Goal: Task Accomplishment & Management: Manage account settings

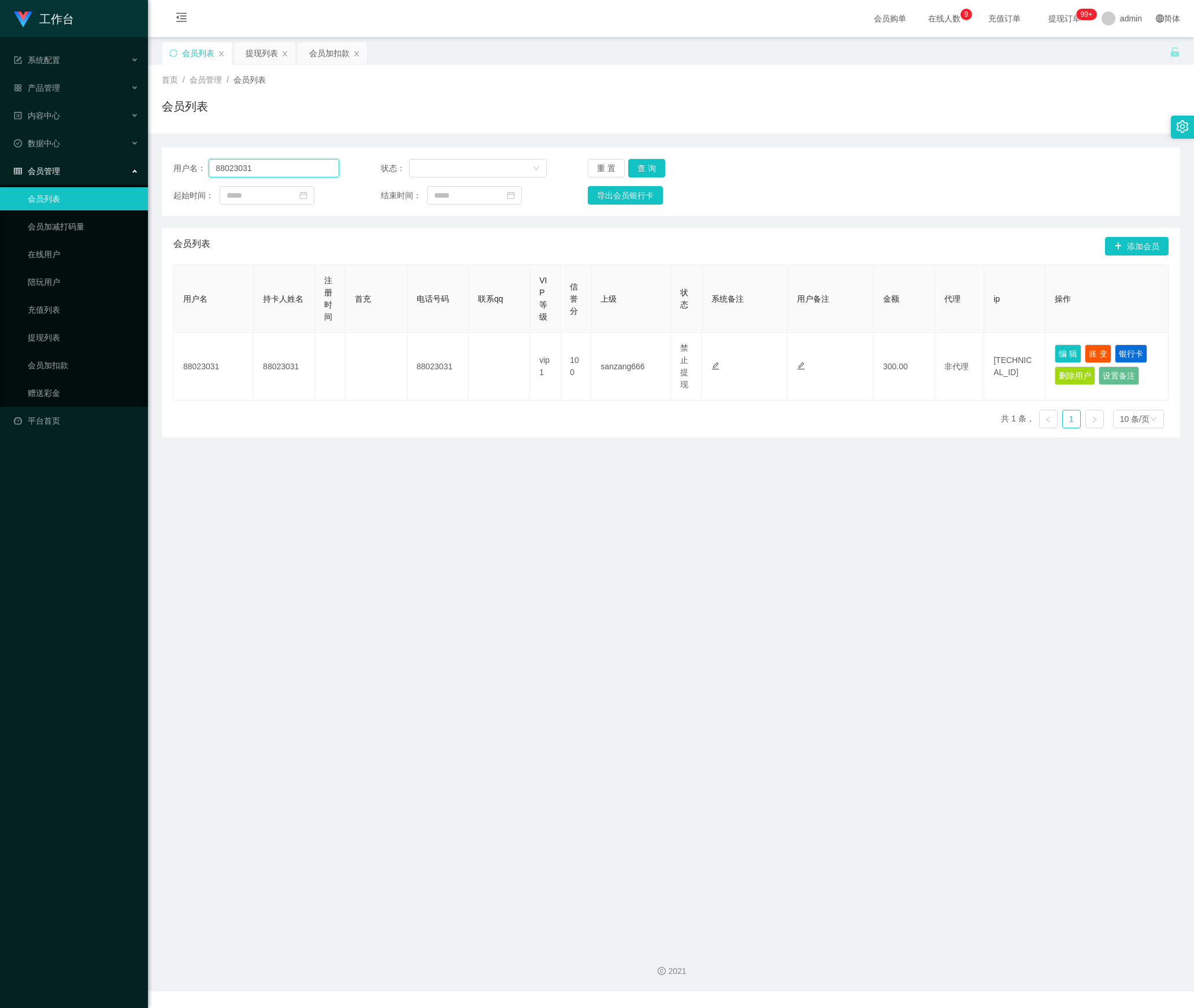
drag, startPoint x: 266, startPoint y: 173, endPoint x: 524, endPoint y: 251, distance: 269.5
click at [48, 172] on section "工作台 系统配置 产品管理 内容中心 数据中心 会员管理 会员列表 会员加减打码量 在线用户 陪玩用户 充值列表 提现列表 会员加扣款 赠送彩金 平台首页 保…" at bounding box center [597, 495] width 1194 height 992
paste input "jgyangtianyi"
type input "jgyangtianyi"
click at [650, 165] on button "查 询" at bounding box center [647, 168] width 37 height 19
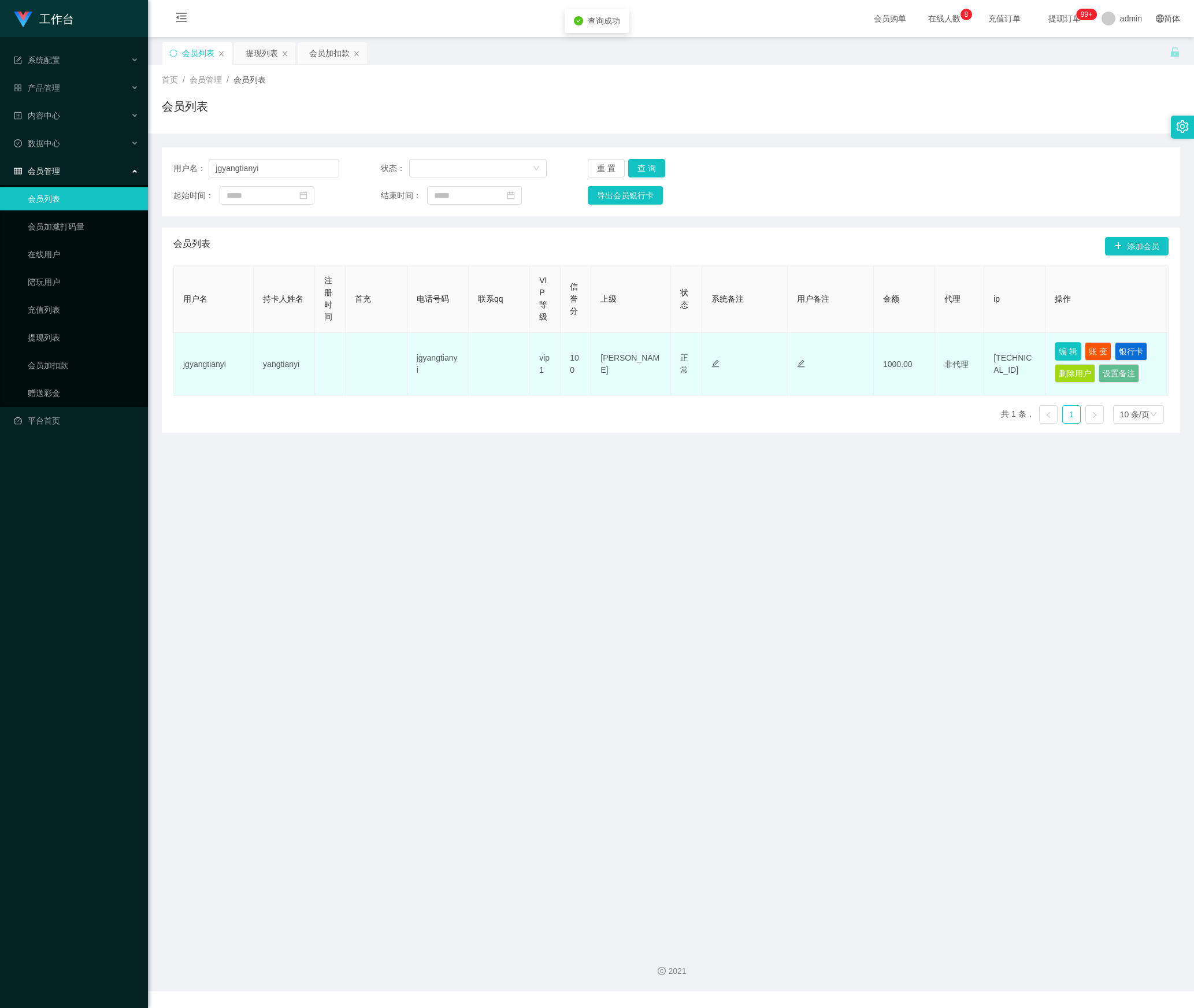
drag, startPoint x: 1053, startPoint y: 357, endPoint x: 994, endPoint y: 384, distance: 64.9
click at [1055, 357] on button "编 辑" at bounding box center [1068, 351] width 27 height 19
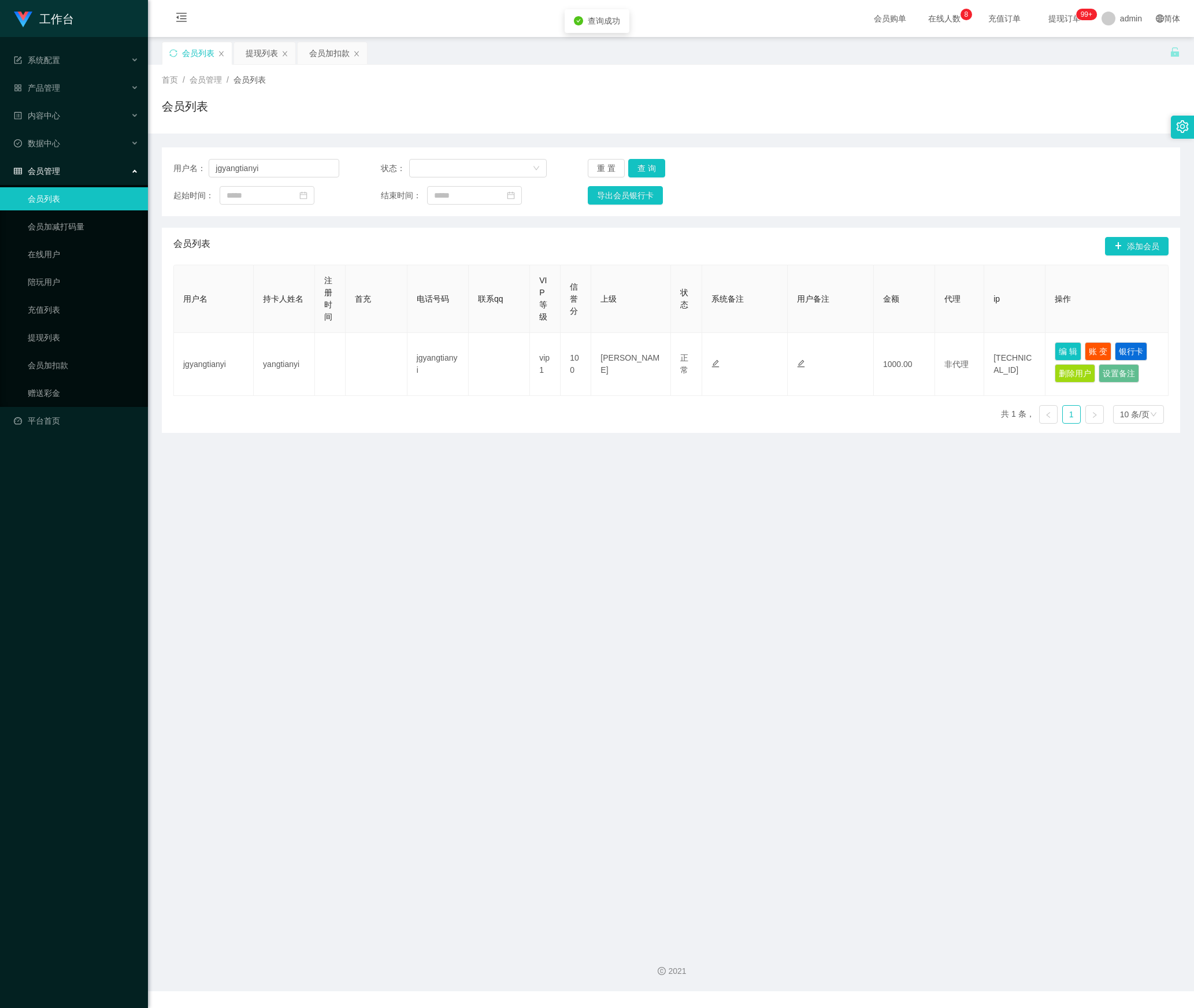
type input "jgyangtianyi"
type input "yangtianyi"
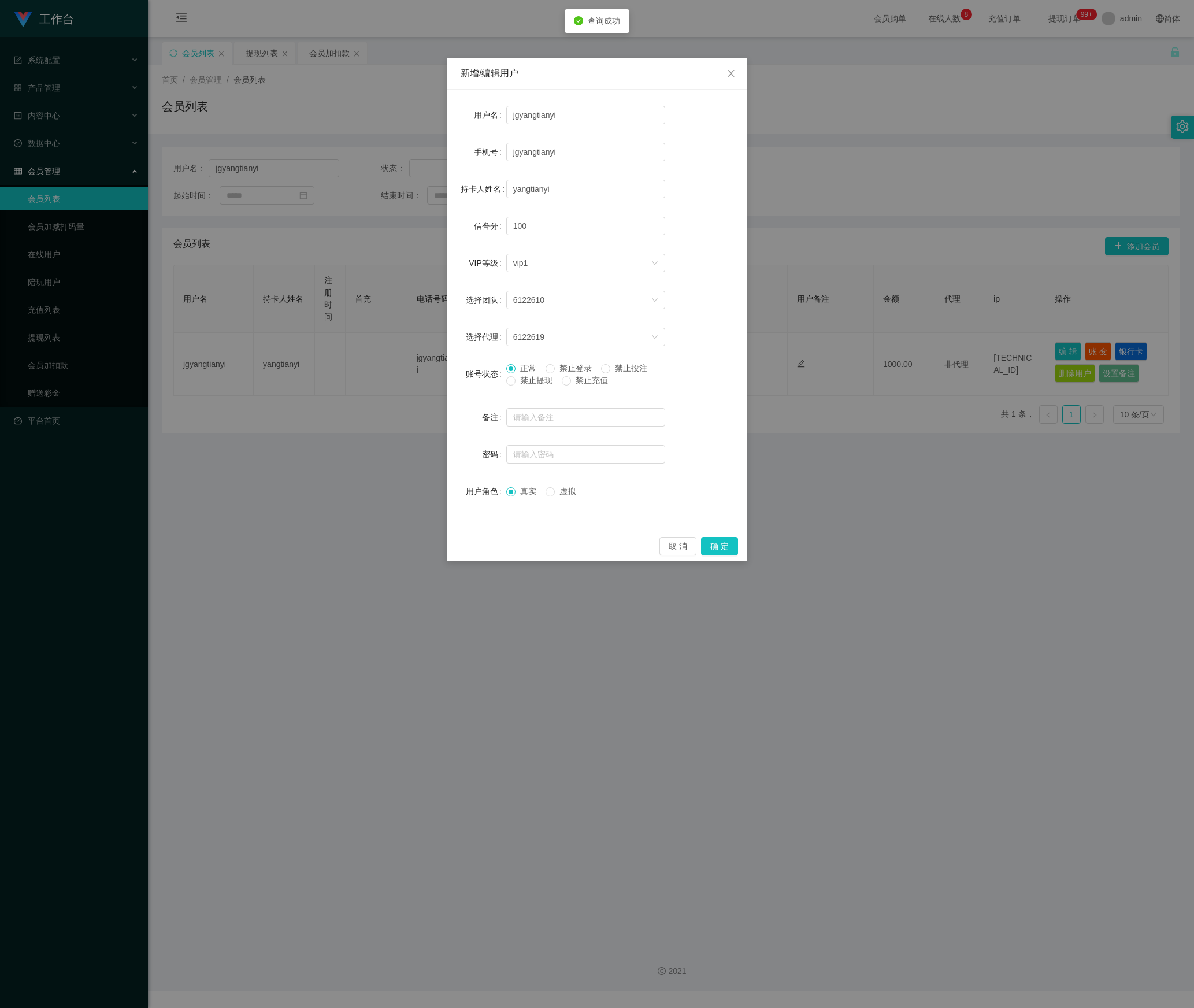
click at [529, 385] on span "禁止提现" at bounding box center [536, 380] width 41 height 9
click at [716, 542] on button "确 定" at bounding box center [720, 546] width 37 height 19
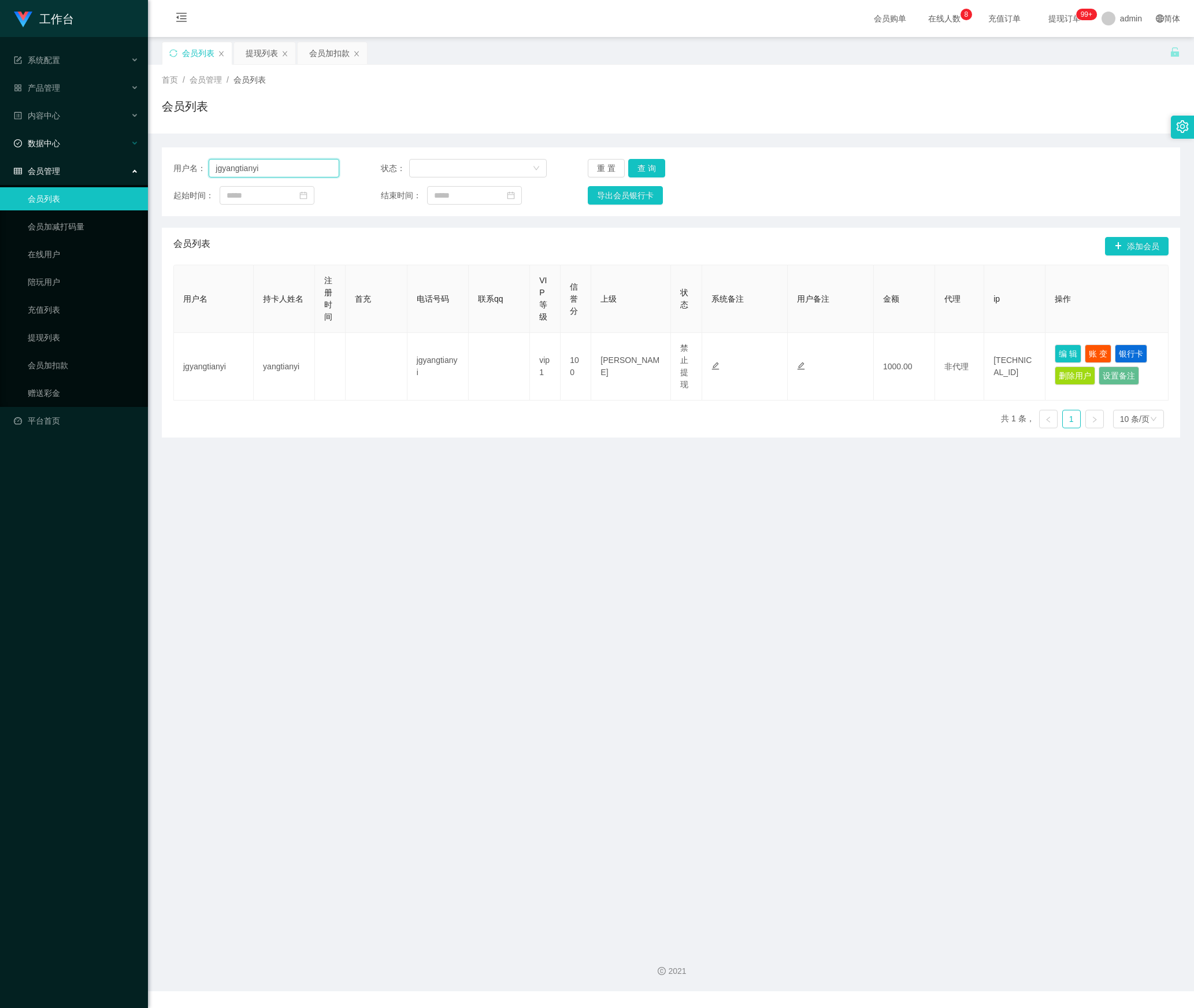
drag, startPoint x: 300, startPoint y: 162, endPoint x: 83, endPoint y: 125, distance: 220.1
click at [54, 116] on section "工作台 系统配置 产品管理 内容中心 数据中心 会员管理 会员列表 会员加减打码量 在线用户 陪玩用户 充值列表 提现列表 会员加扣款 赠送彩金 平台首页 保…" at bounding box center [597, 495] width 1194 height 992
paste input "Zhiru1023"
type input "Zhiru1023"
click at [639, 167] on button "查 询" at bounding box center [647, 168] width 37 height 19
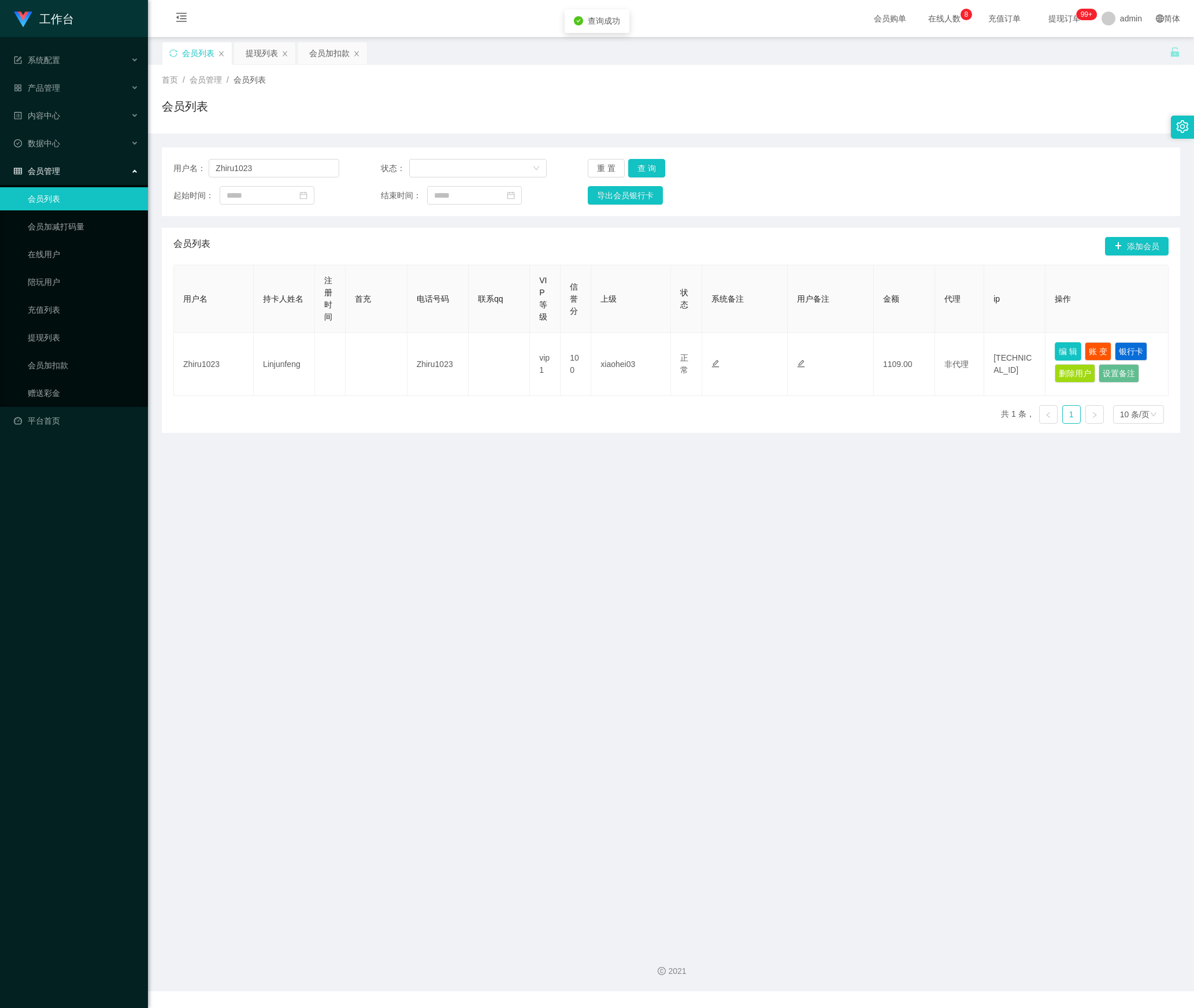
drag, startPoint x: 1064, startPoint y: 355, endPoint x: 1026, endPoint y: 359, distance: 38.2
click at [1064, 354] on button "编 辑" at bounding box center [1068, 351] width 27 height 19
type input "Zhiru1023"
type input "Linjunfeng"
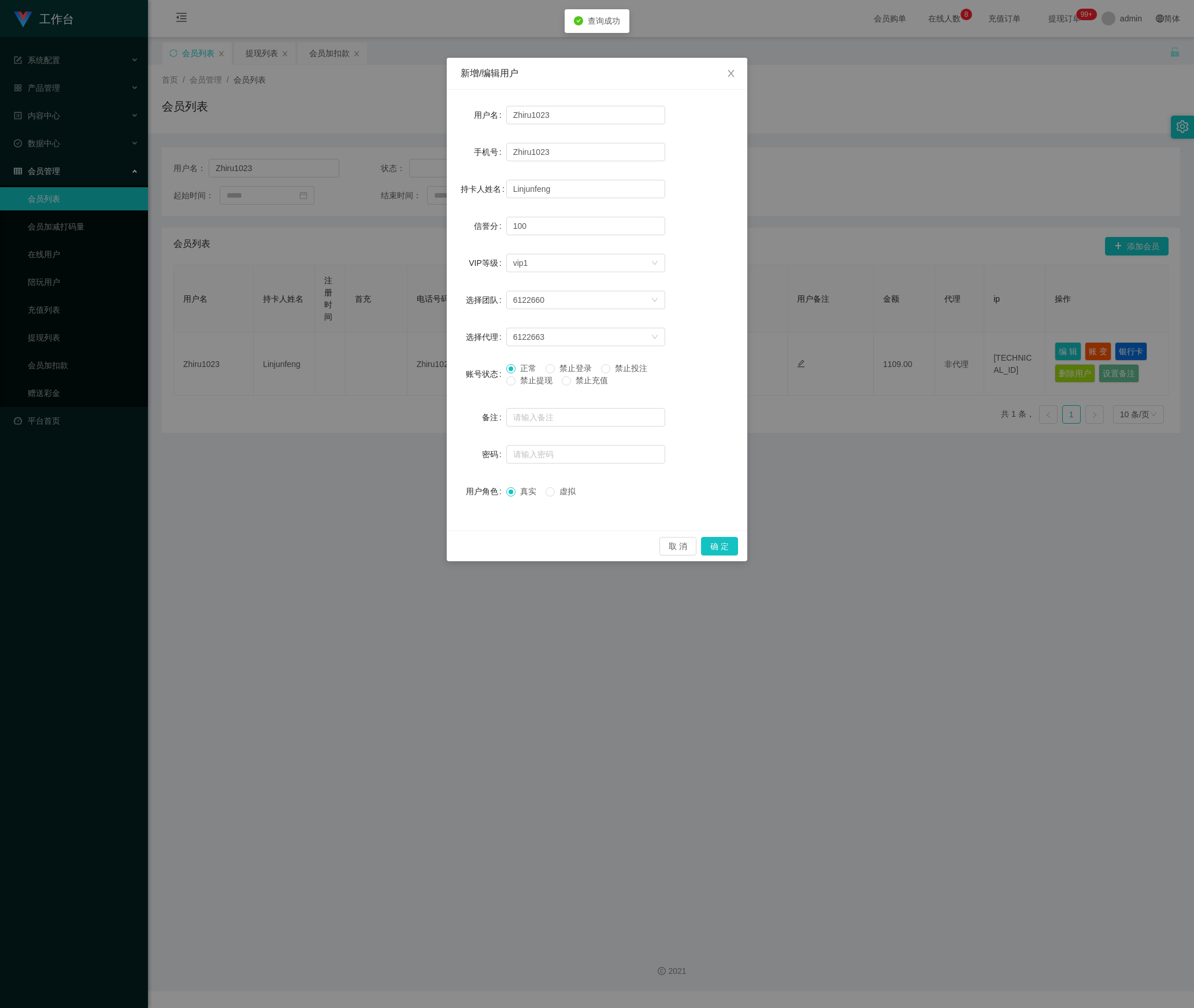
click at [519, 383] on span "禁止提现" at bounding box center [536, 380] width 41 height 9
click at [720, 543] on button "确 定" at bounding box center [720, 546] width 37 height 19
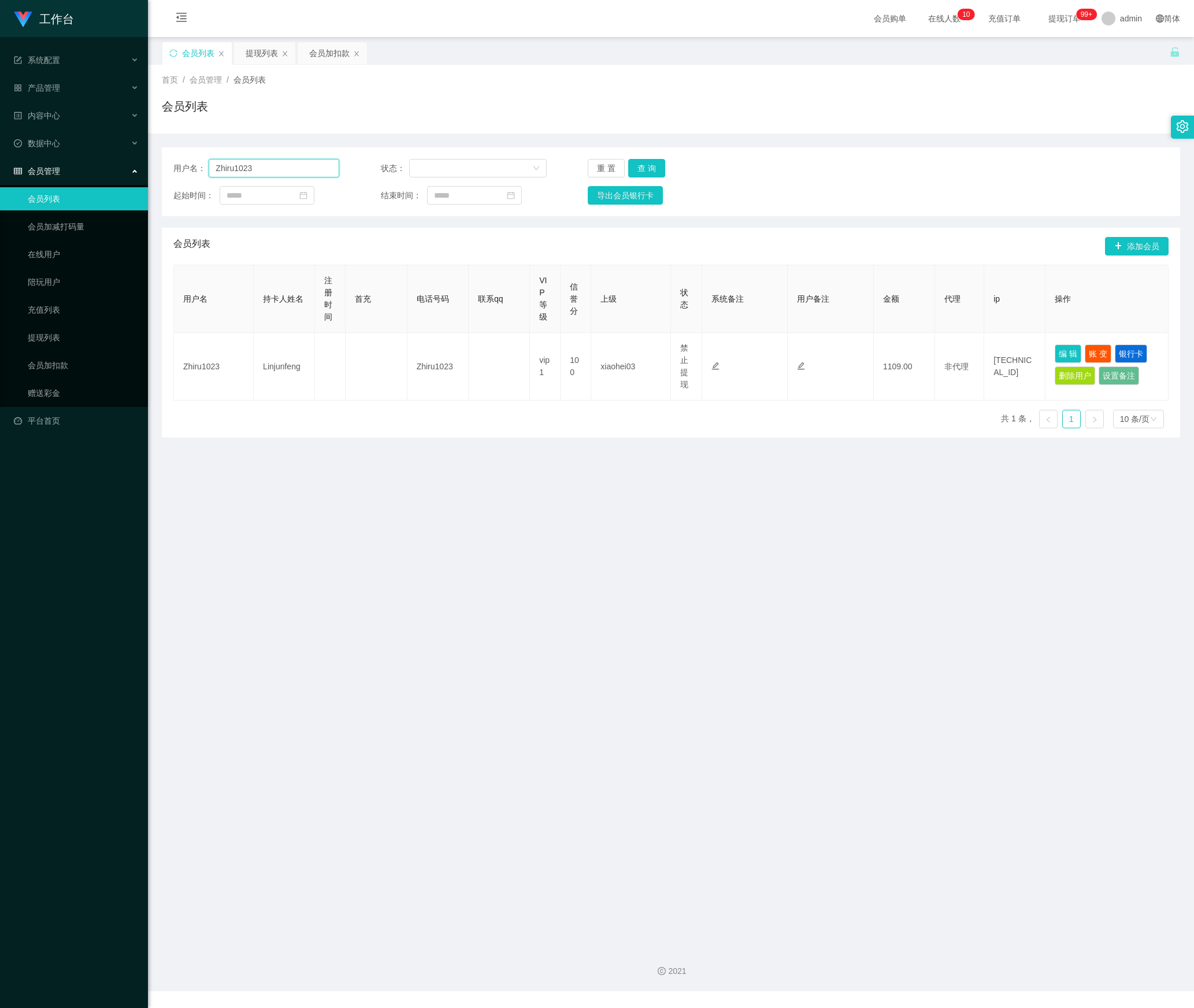
drag, startPoint x: 281, startPoint y: 172, endPoint x: 82, endPoint y: 203, distance: 201.4
click at [45, 189] on section "工作台 系统配置 产品管理 内容中心 数据中心 会员管理 会员列表 会员加减打码量 在线用户 陪玩用户 充值列表 提现列表 会员加扣款 赠送彩金 平台首页 保…" at bounding box center [597, 495] width 1194 height 992
paste input "83369937"
type input "83369937"
click at [653, 167] on button "查 询" at bounding box center [647, 168] width 37 height 19
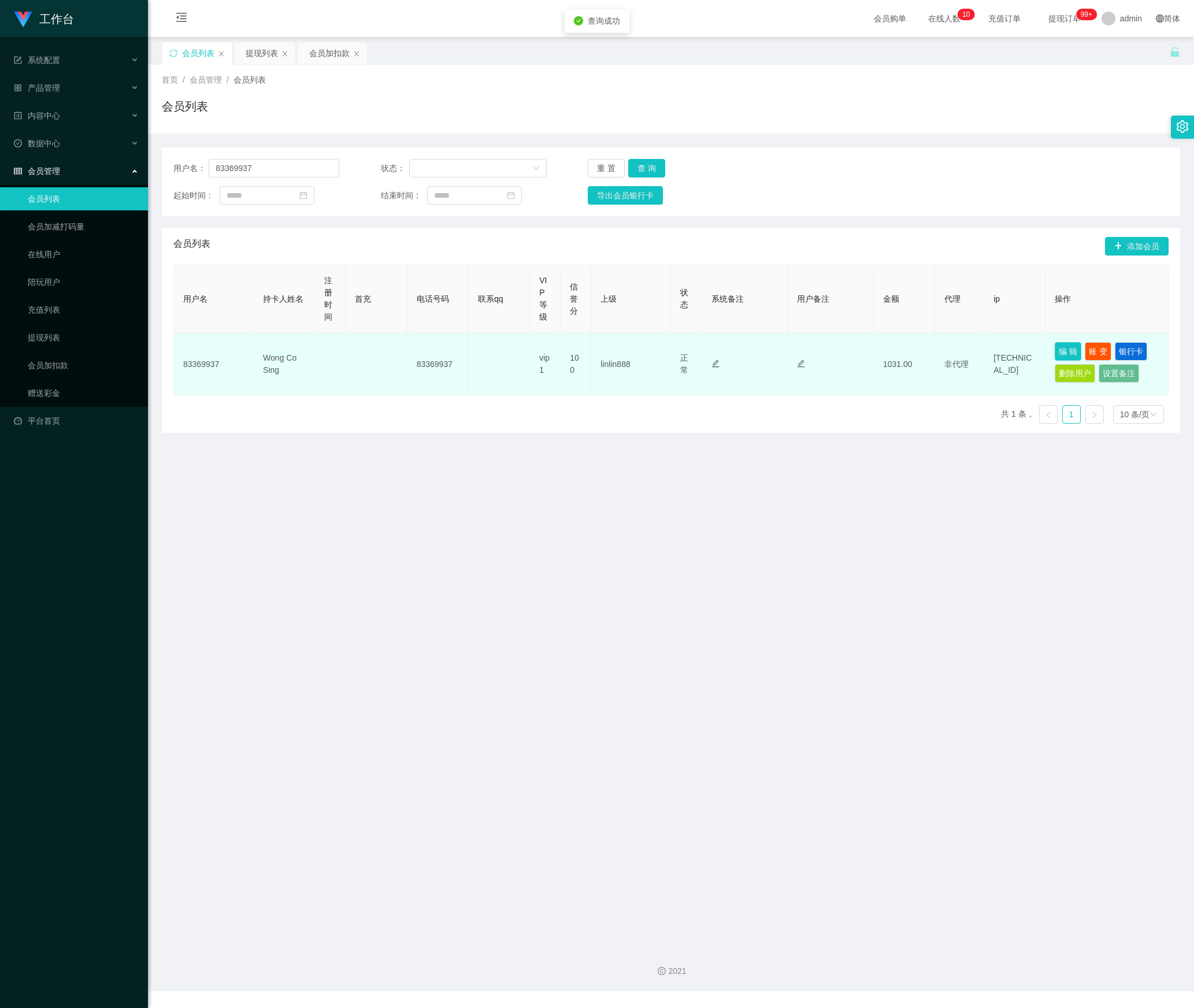
click at [1063, 351] on button "编 辑" at bounding box center [1068, 351] width 27 height 19
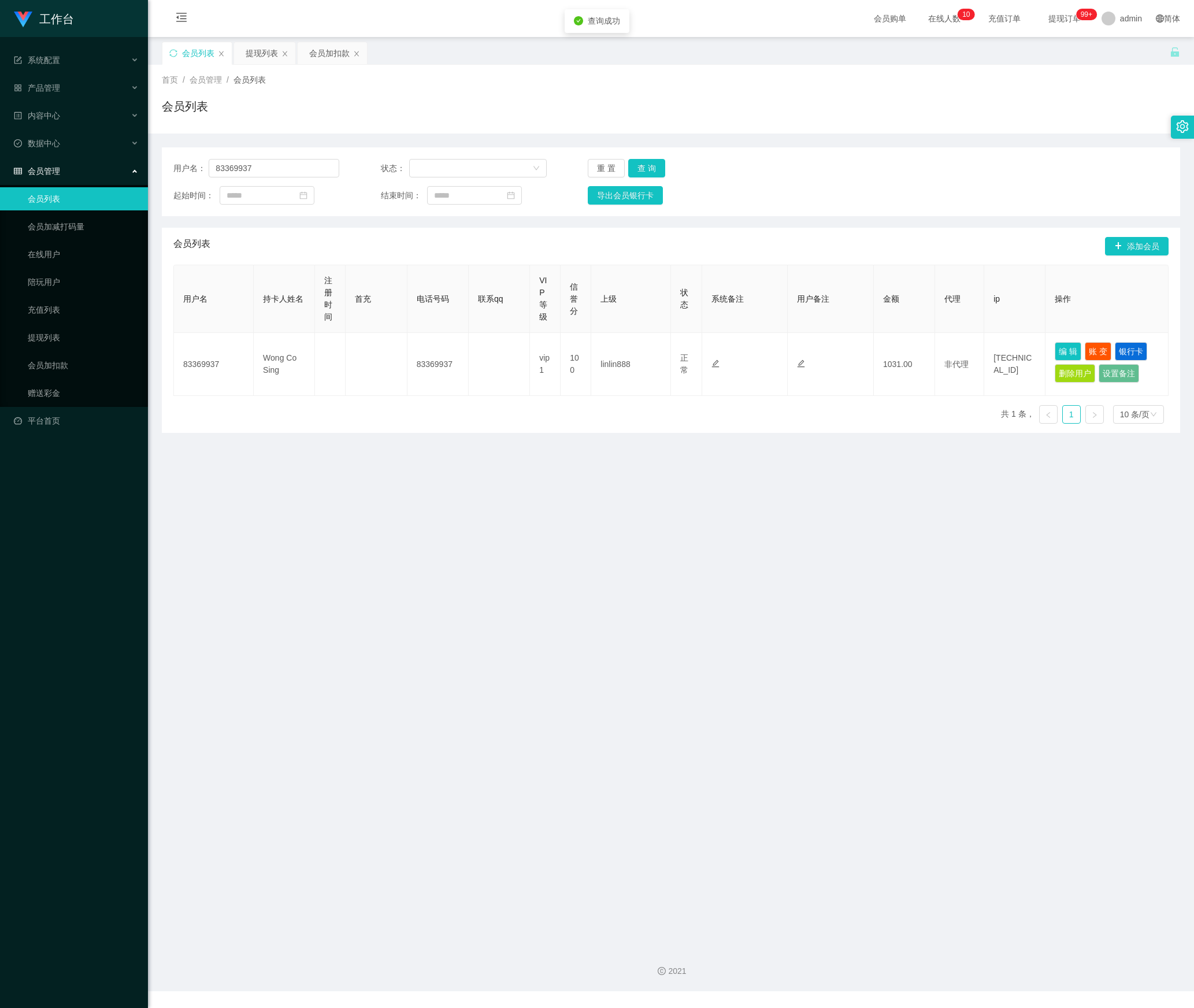
type input "83369937"
type input "Wong Co Sing"
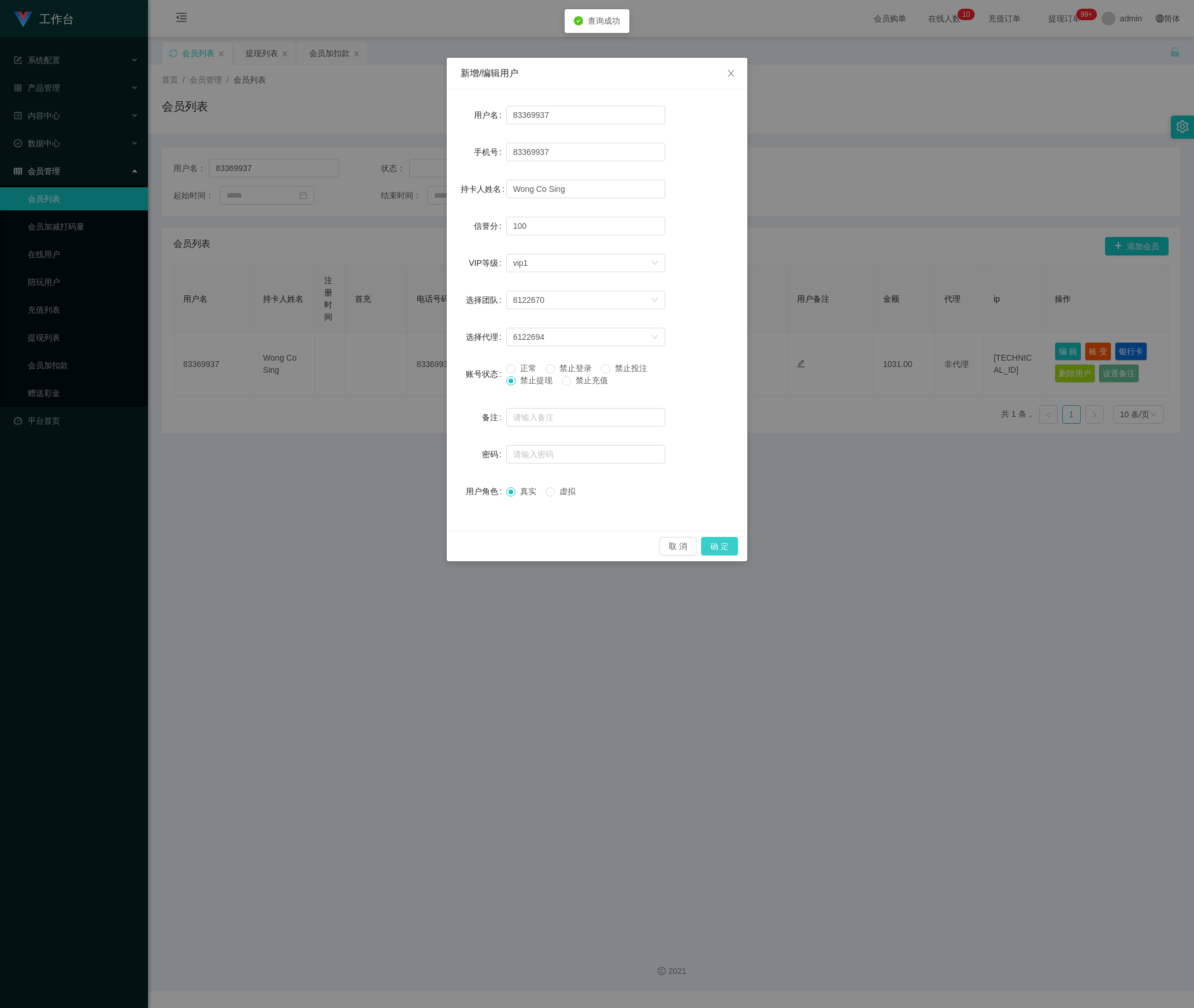
click at [712, 548] on button "确 定" at bounding box center [720, 546] width 37 height 19
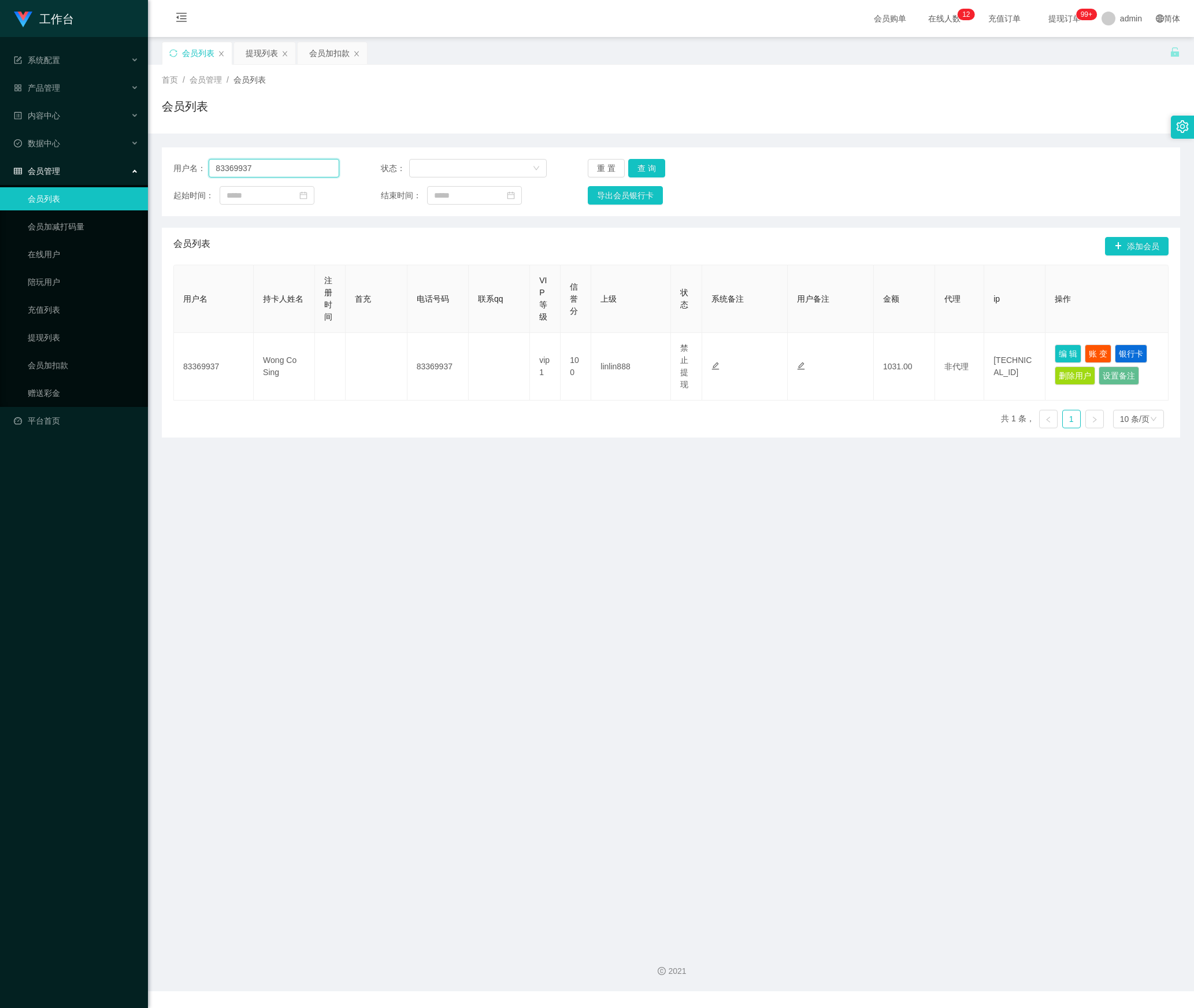
drag, startPoint x: 278, startPoint y: 168, endPoint x: 114, endPoint y: 195, distance: 166.2
click at [114, 195] on section "工作台 系统配置 产品管理 内容中心 数据中心 会员管理 会员列表 会员加减打码量 在线用户 陪玩用户 充值列表 提现列表 会员加扣款 赠送彩金 平台首页 保…" at bounding box center [597, 495] width 1194 height 992
paste input "pakwhaywong"
type input "pakwhaywong"
drag, startPoint x: 642, startPoint y: 171, endPoint x: 675, endPoint y: 207, distance: 48.8
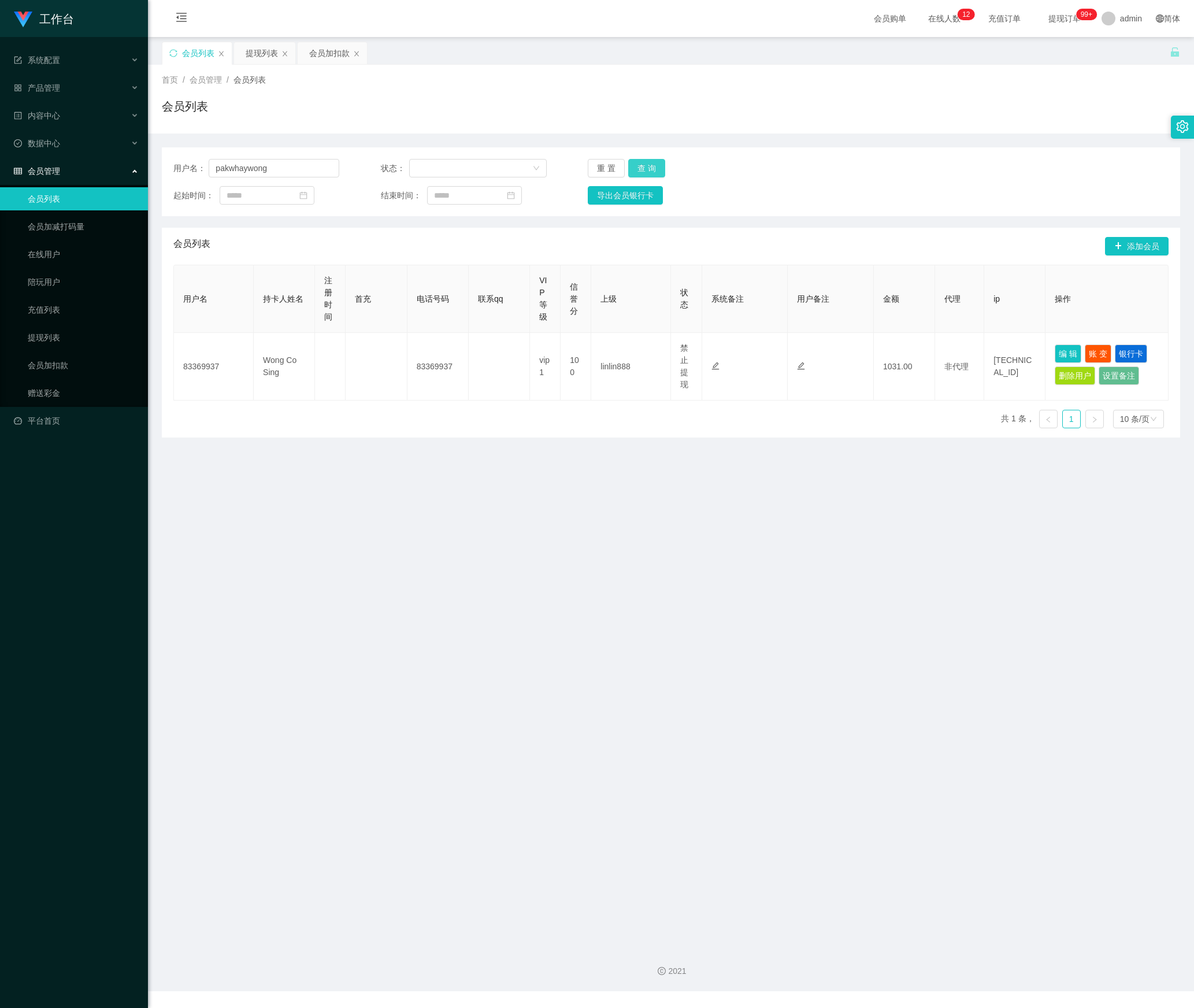
click at [642, 171] on button "查 询" at bounding box center [647, 168] width 37 height 19
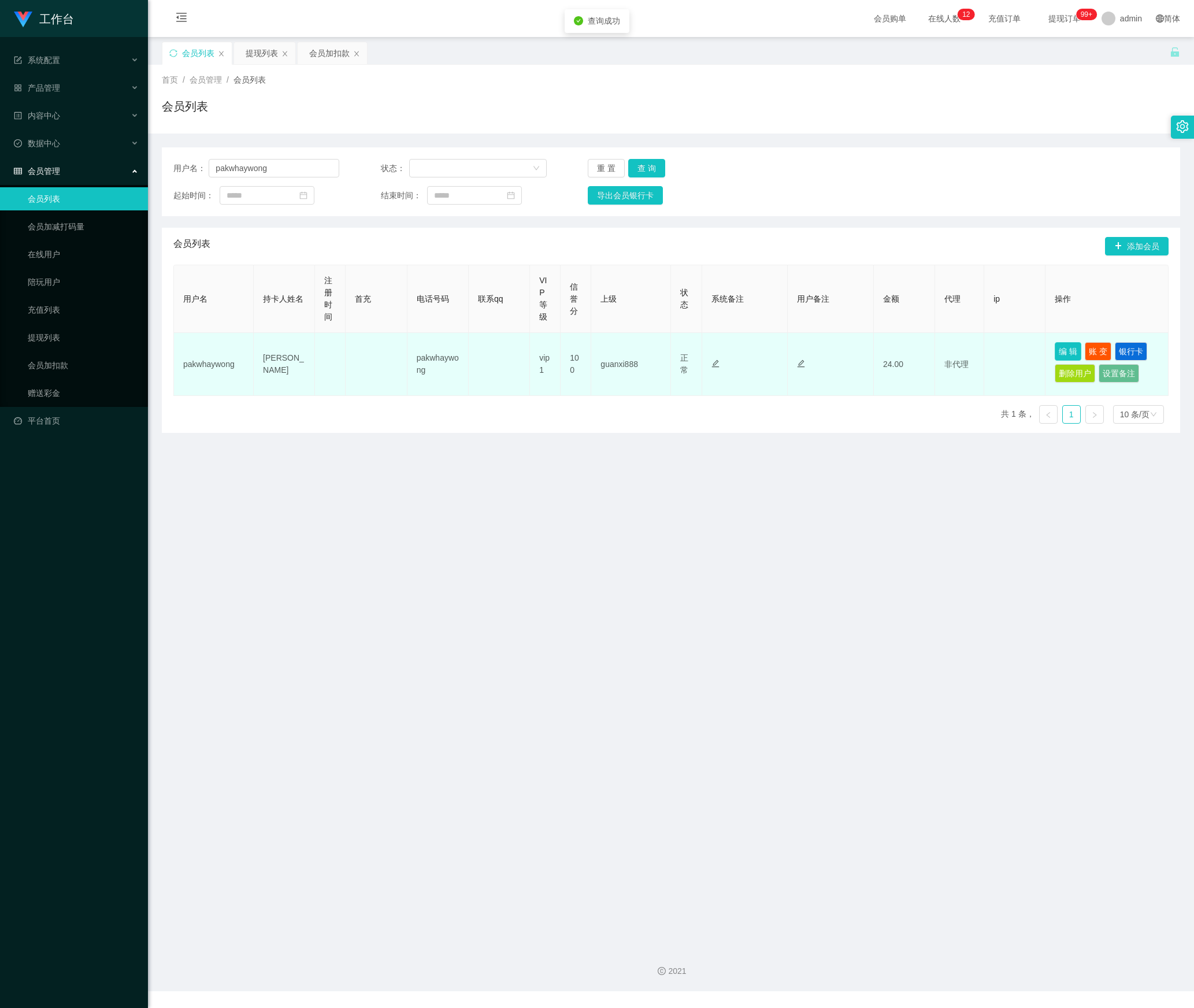
click at [1064, 354] on button "编 辑" at bounding box center [1068, 351] width 27 height 19
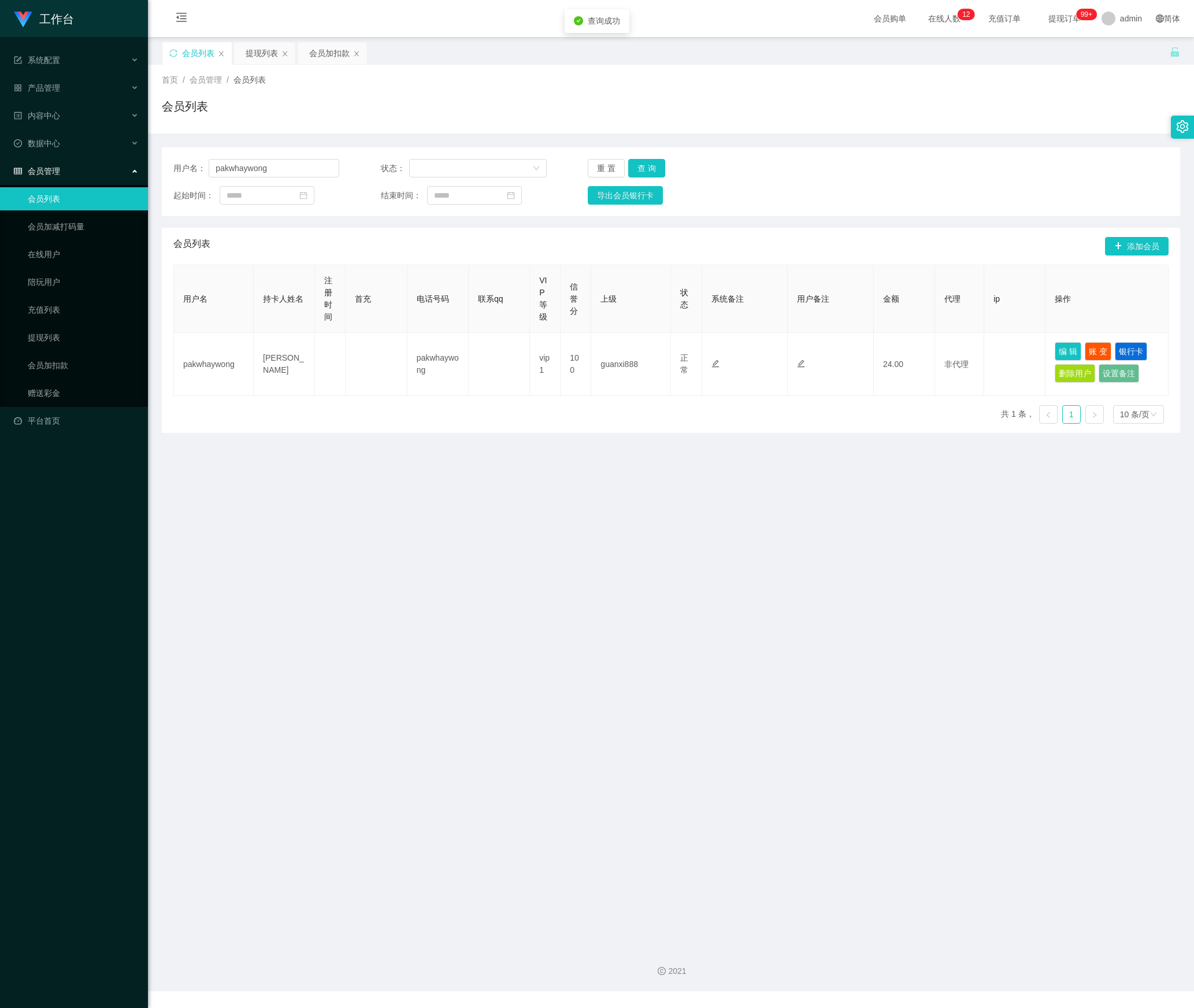
type input "pakwhaywong"
type input "[PERSON_NAME]"
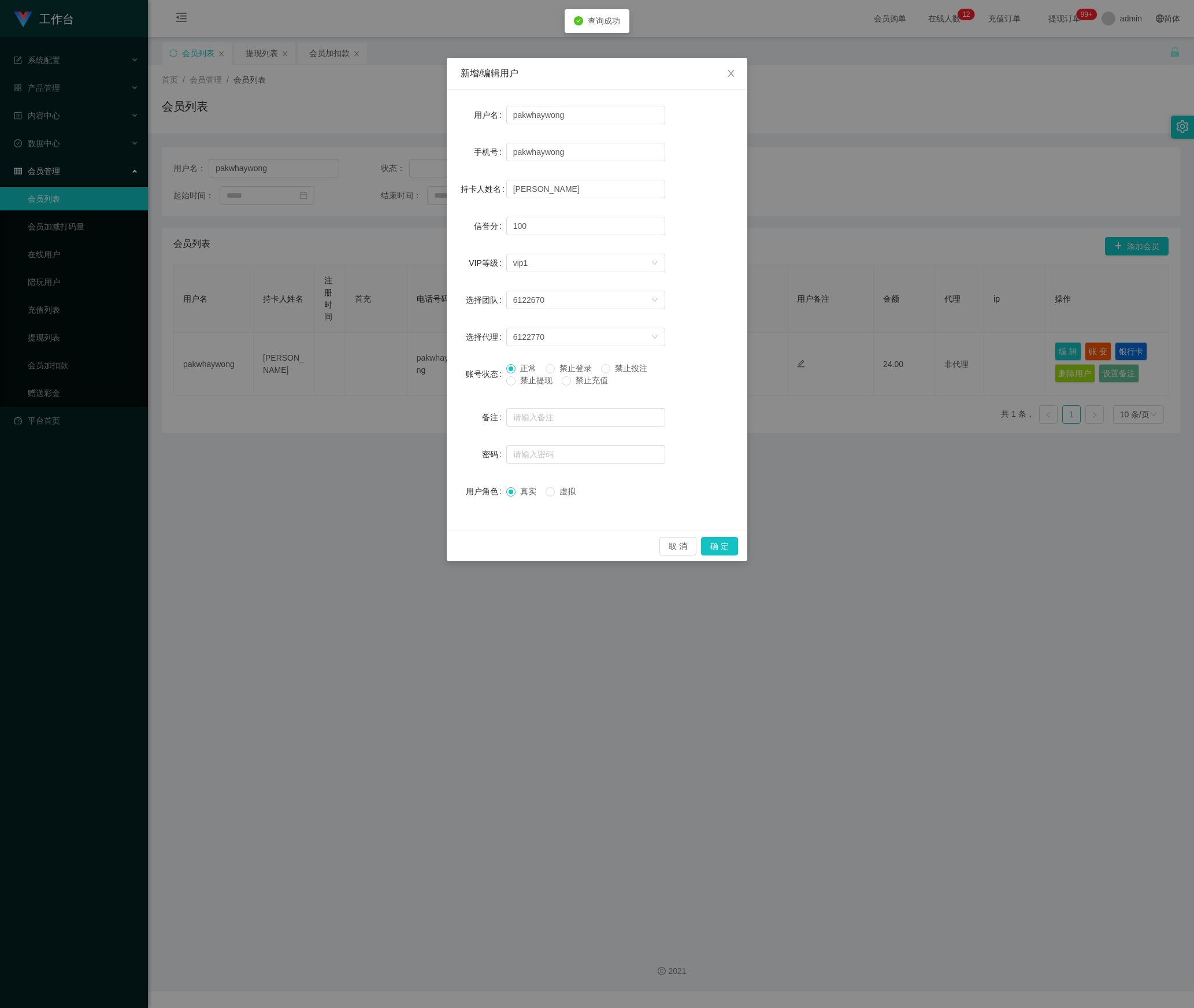
click at [529, 389] on div "正常 禁止登录 禁止投注 禁止提现 禁止充值" at bounding box center [586, 377] width 159 height 29
click at [711, 545] on button "确 定" at bounding box center [720, 546] width 37 height 19
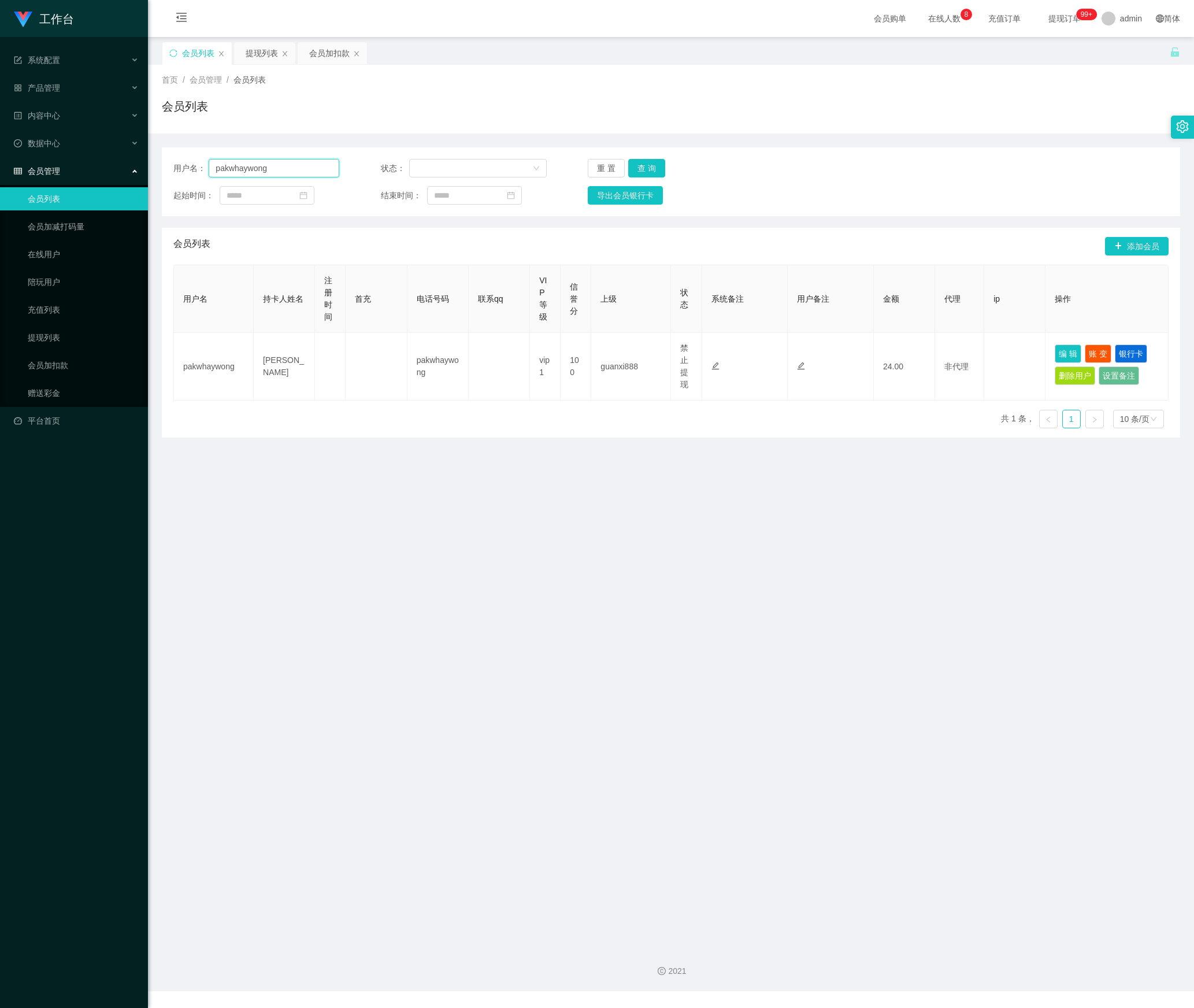
drag, startPoint x: 294, startPoint y: 175, endPoint x: 400, endPoint y: 206, distance: 110.4
click at [95, 177] on section "工作台 系统配置 产品管理 内容中心 数据中心 会员管理 会员列表 会员加减打码量 在线用户 陪玩用户 充值列表 提现列表 会员加扣款 赠送彩金 平台首页 保…" at bounding box center [597, 495] width 1194 height 992
paste input "chrisjdchu"
type input "chrisjdchu"
drag, startPoint x: 648, startPoint y: 165, endPoint x: 686, endPoint y: 217, distance: 64.4
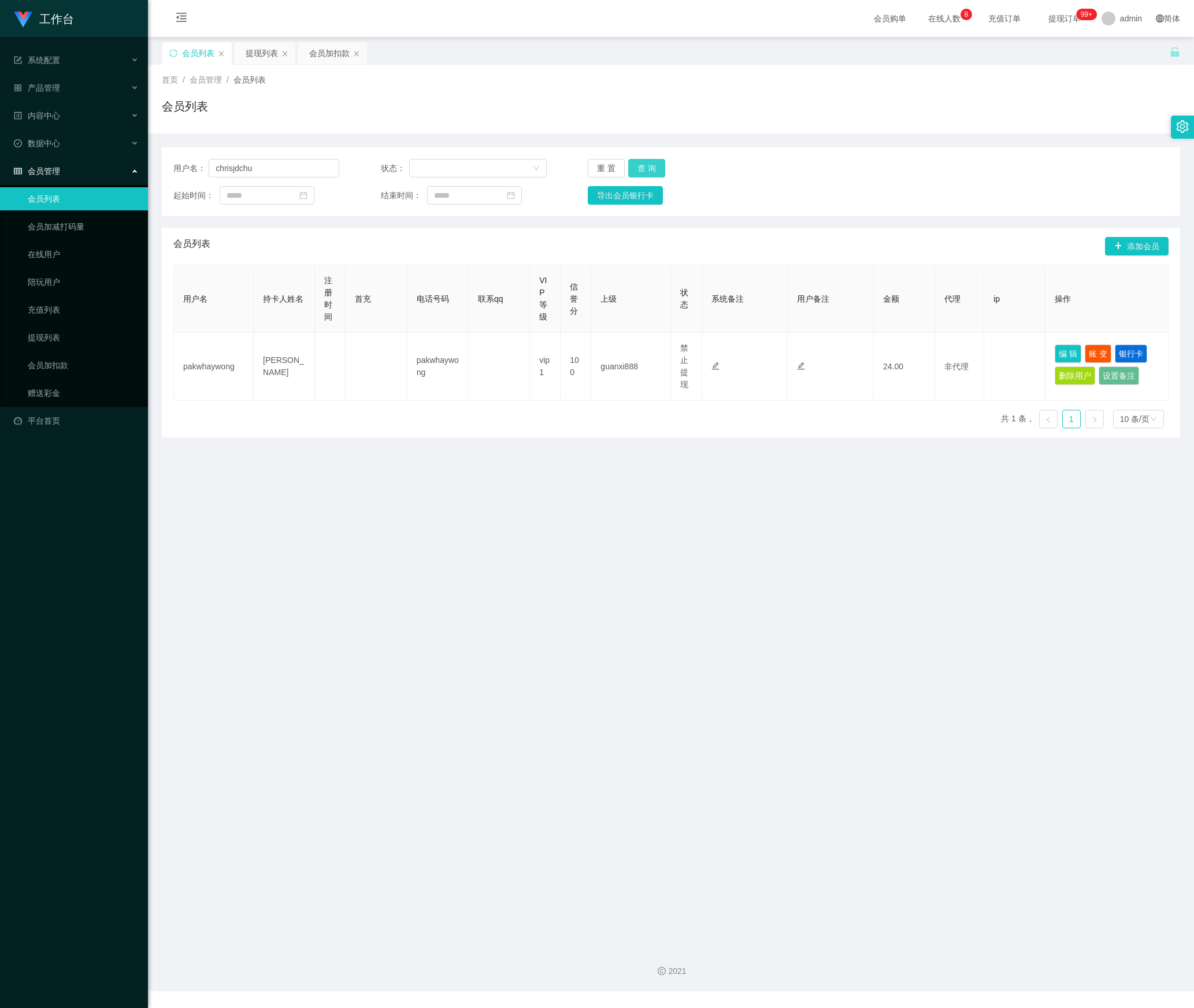
click at [648, 165] on button "查 询" at bounding box center [647, 168] width 37 height 19
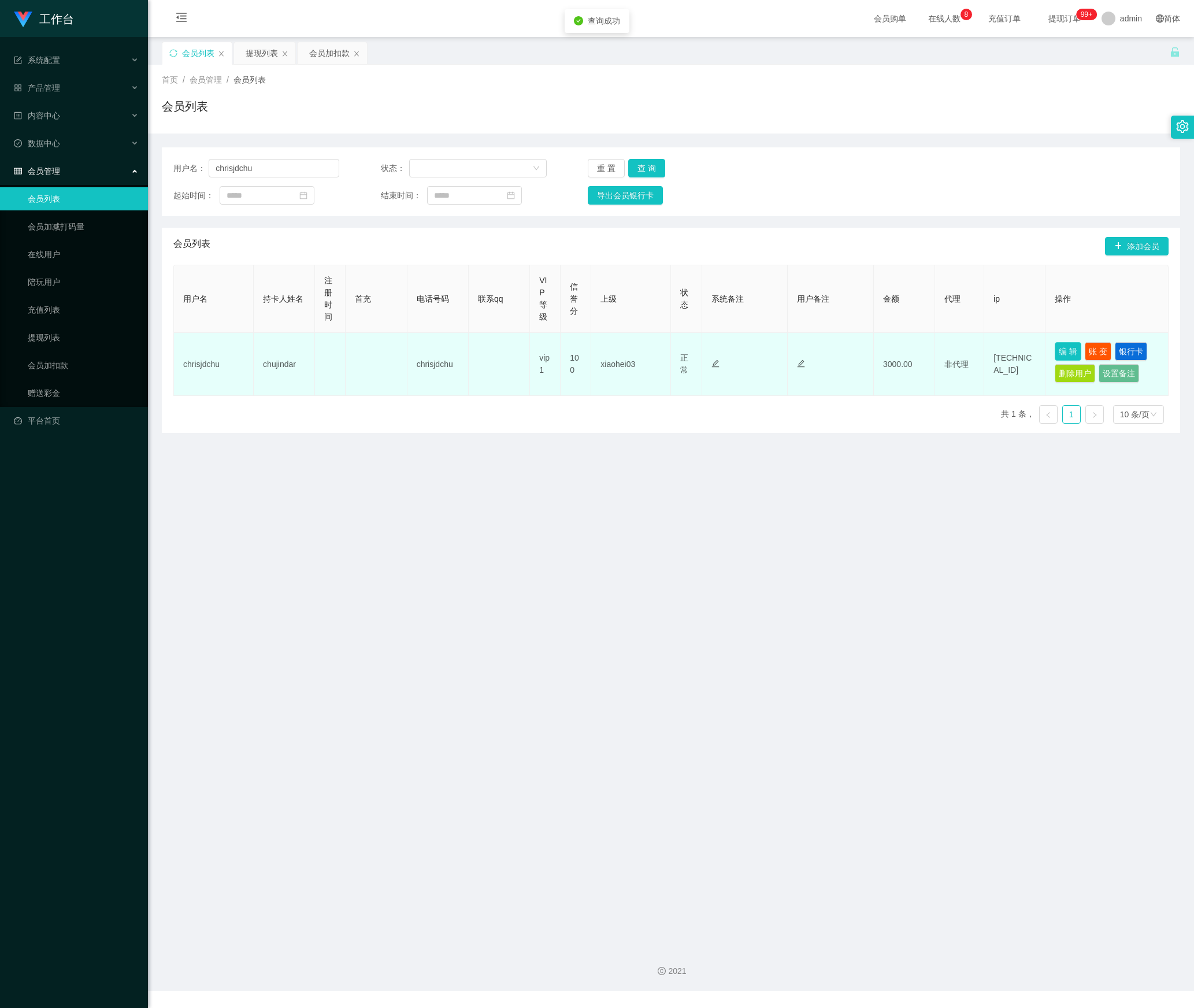
click at [1056, 359] on button "编 辑" at bounding box center [1068, 351] width 27 height 19
type input "chrisjdchu"
type input "chujindar"
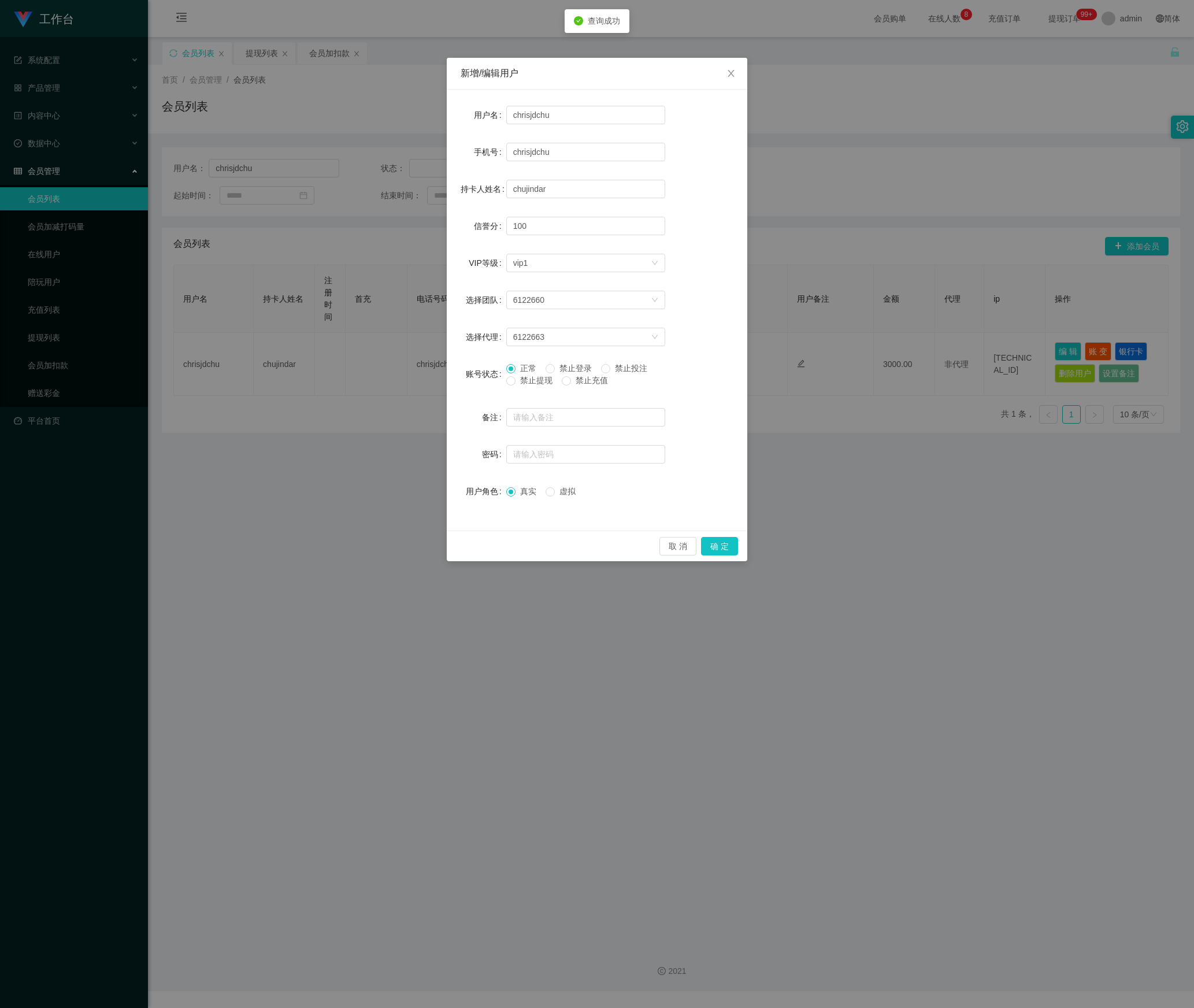
click at [527, 383] on span "禁止提现" at bounding box center [536, 380] width 41 height 9
click at [724, 548] on button "确 定" at bounding box center [720, 546] width 37 height 19
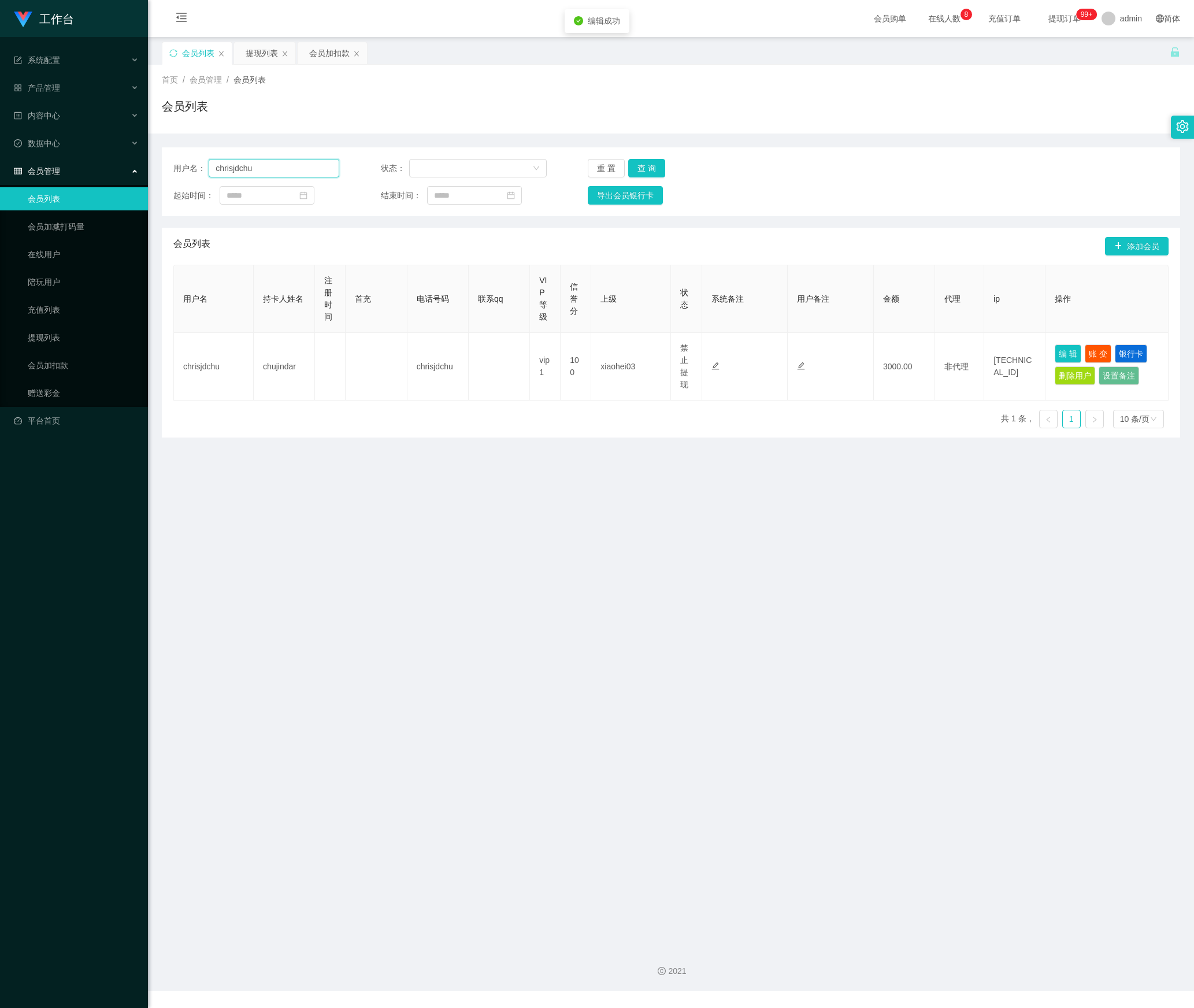
drag, startPoint x: 178, startPoint y: 172, endPoint x: 221, endPoint y: 219, distance: 63.7
click at [0, 172] on html "工作台 系统配置 产品管理 内容中心 数据中心 会员管理 会员列表 会员加减打码量 在线用户 陪玩用户 充值列表 提现列表 会员加扣款 赠送彩金 平台首页 保…" at bounding box center [597, 504] width 1194 height 1008
paste input "Chua2025"
type input "Chua2025"
drag, startPoint x: 650, startPoint y: 172, endPoint x: 666, endPoint y: 179, distance: 17.5
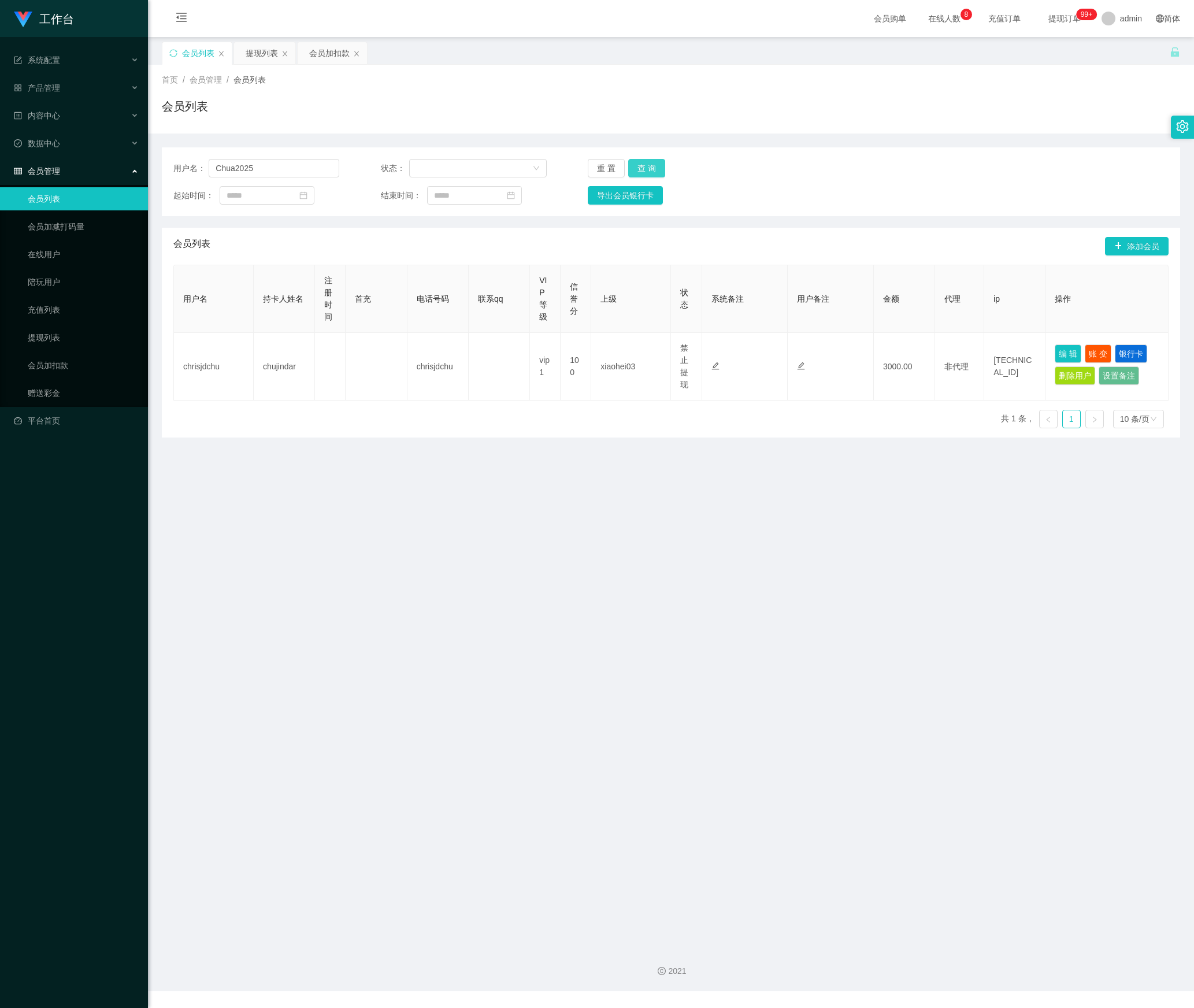
click at [650, 172] on button "查 询" at bounding box center [647, 168] width 37 height 19
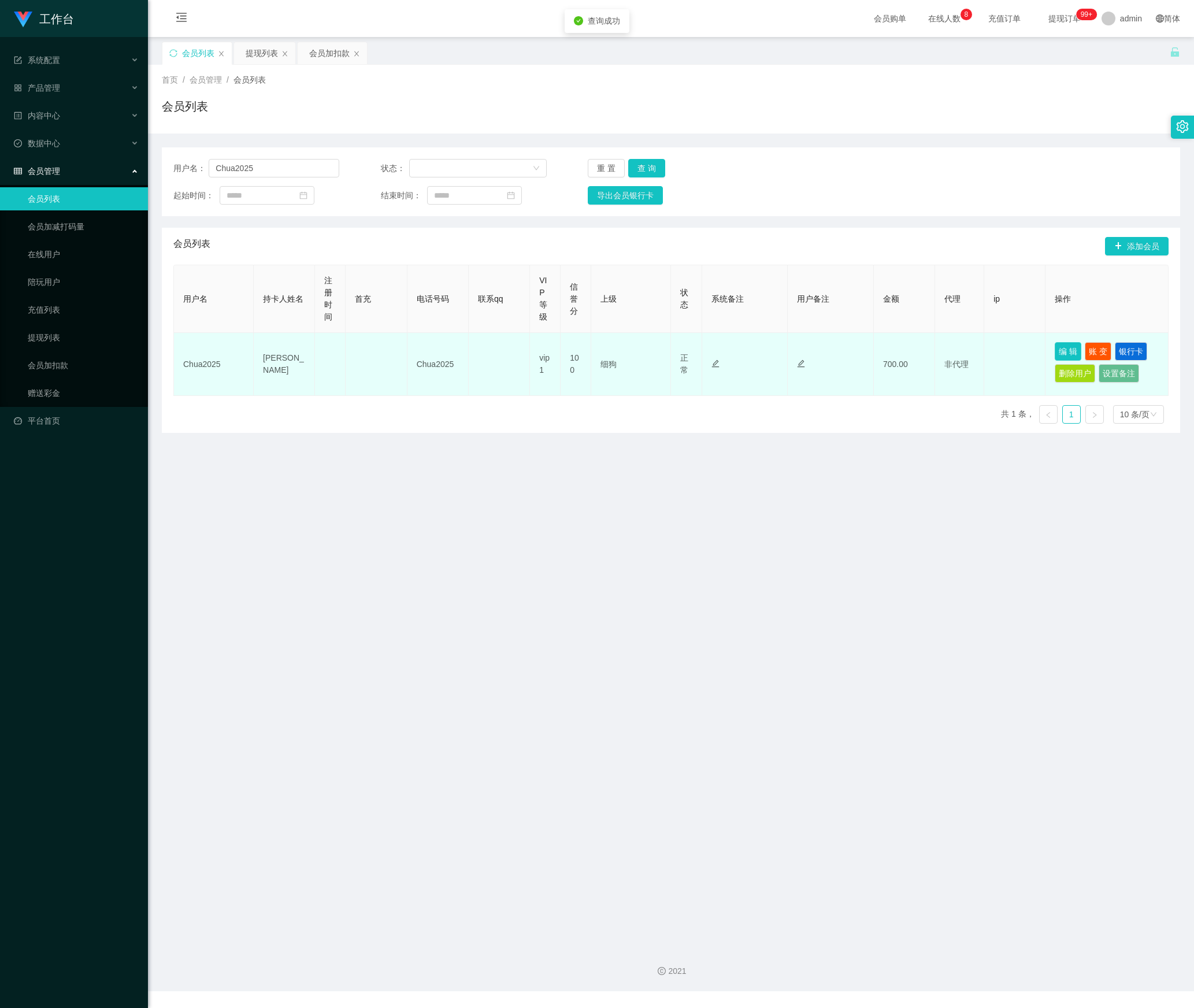
click at [1056, 351] on button "编 辑" at bounding box center [1068, 351] width 27 height 19
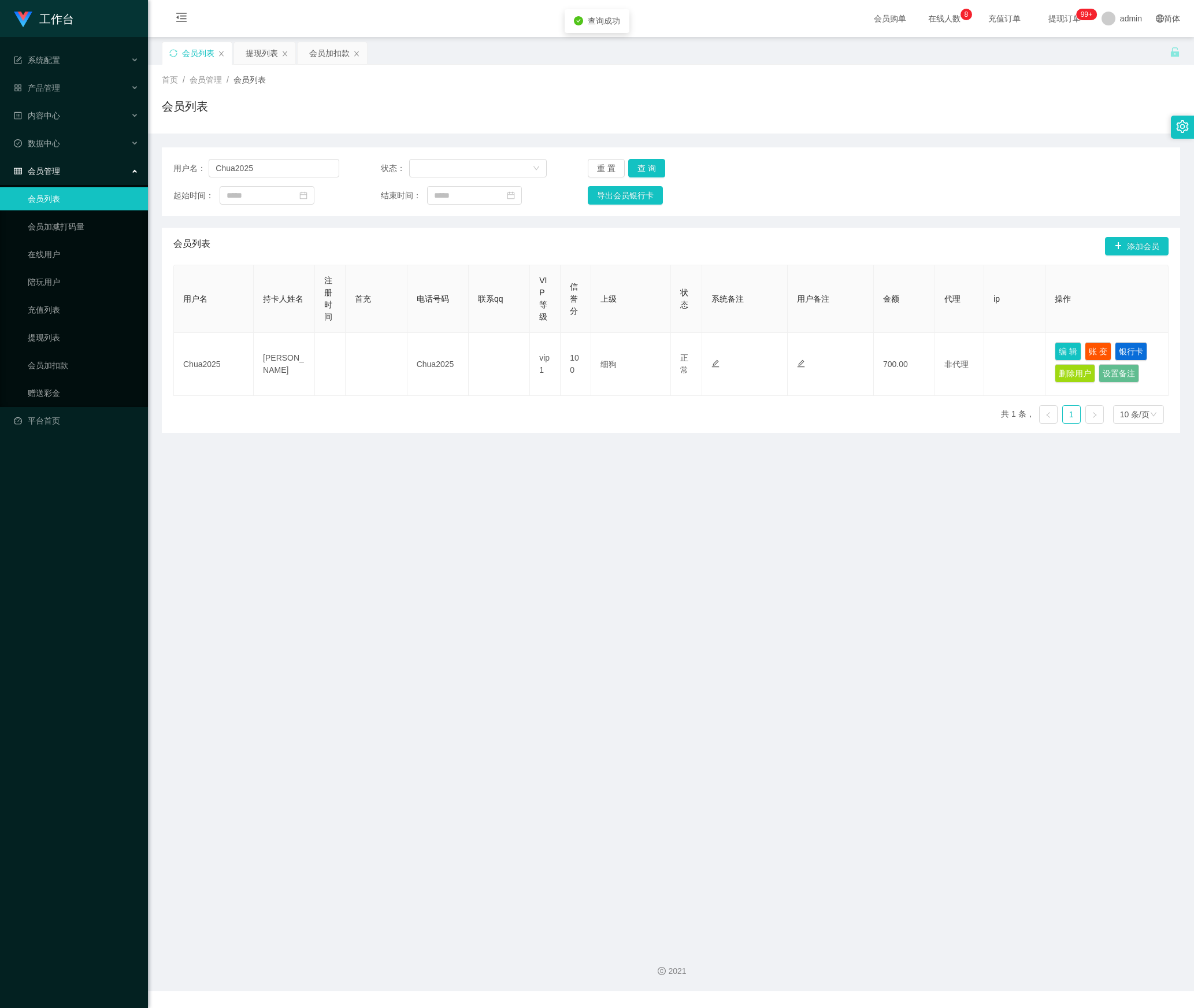
type input "Chua2025"
type input "[PERSON_NAME]"
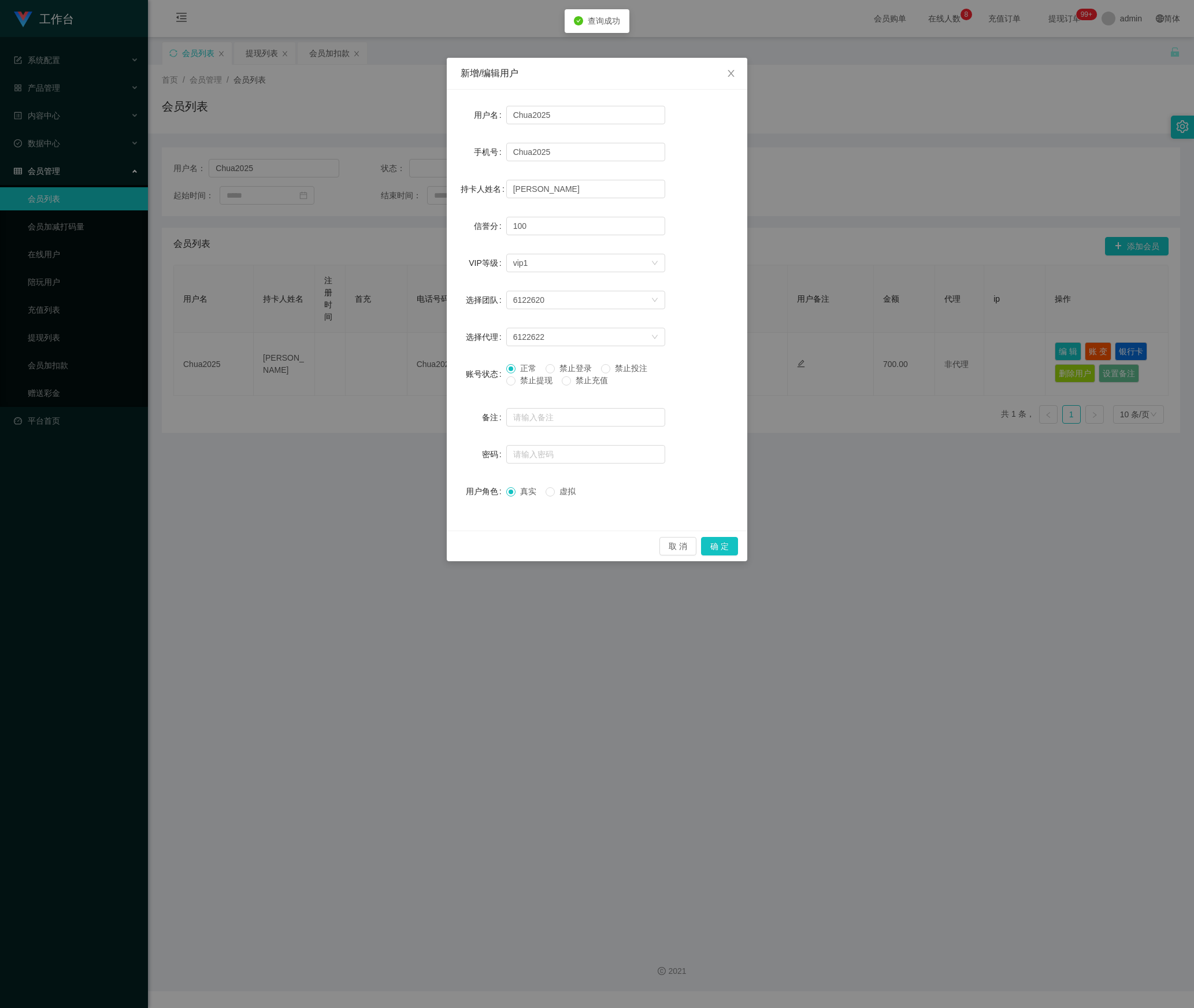
click at [518, 387] on div "正常 禁止登录 禁止投注 禁止提现 禁止充值" at bounding box center [586, 377] width 159 height 29
click at [518, 381] on span "禁止提现" at bounding box center [536, 380] width 41 height 9
click at [716, 549] on button "确 定" at bounding box center [720, 546] width 37 height 19
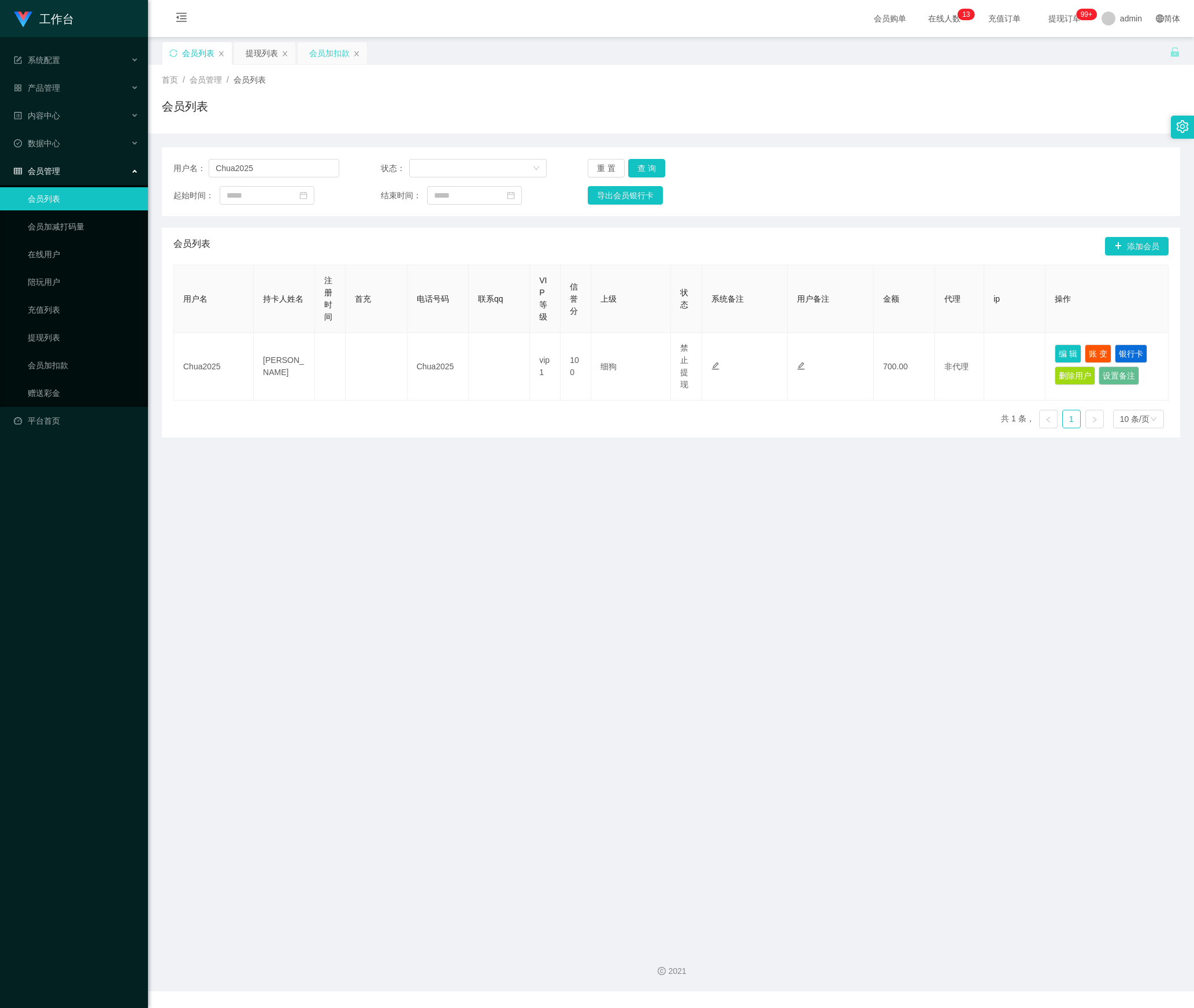
click at [338, 46] on div "会员加扣款" at bounding box center [329, 53] width 40 height 22
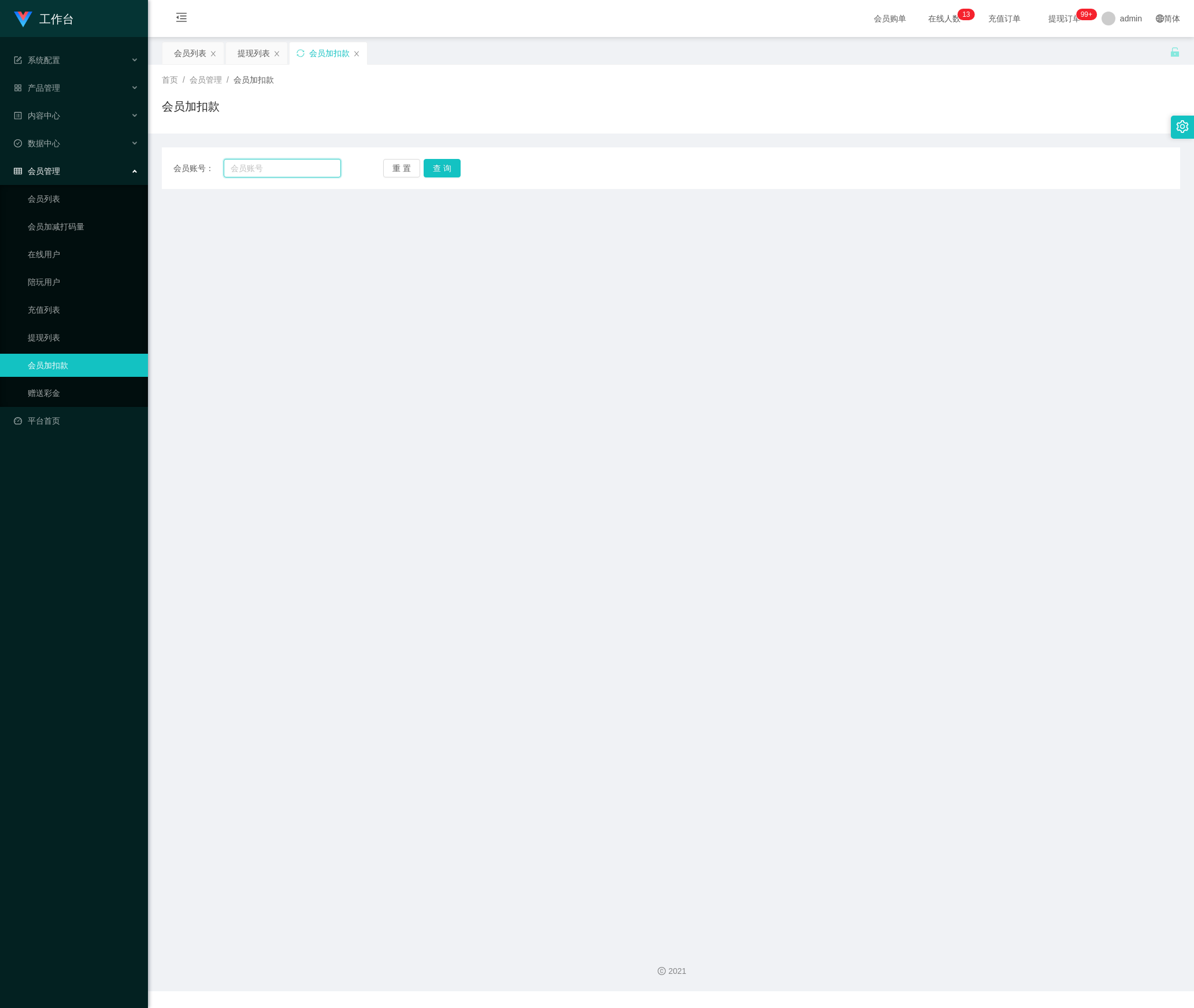
click at [292, 173] on input "text" at bounding box center [282, 168] width 117 height 19
paste input "Lokewh96"
type input "Lokewh96"
click at [445, 170] on button "查 询" at bounding box center [442, 168] width 37 height 19
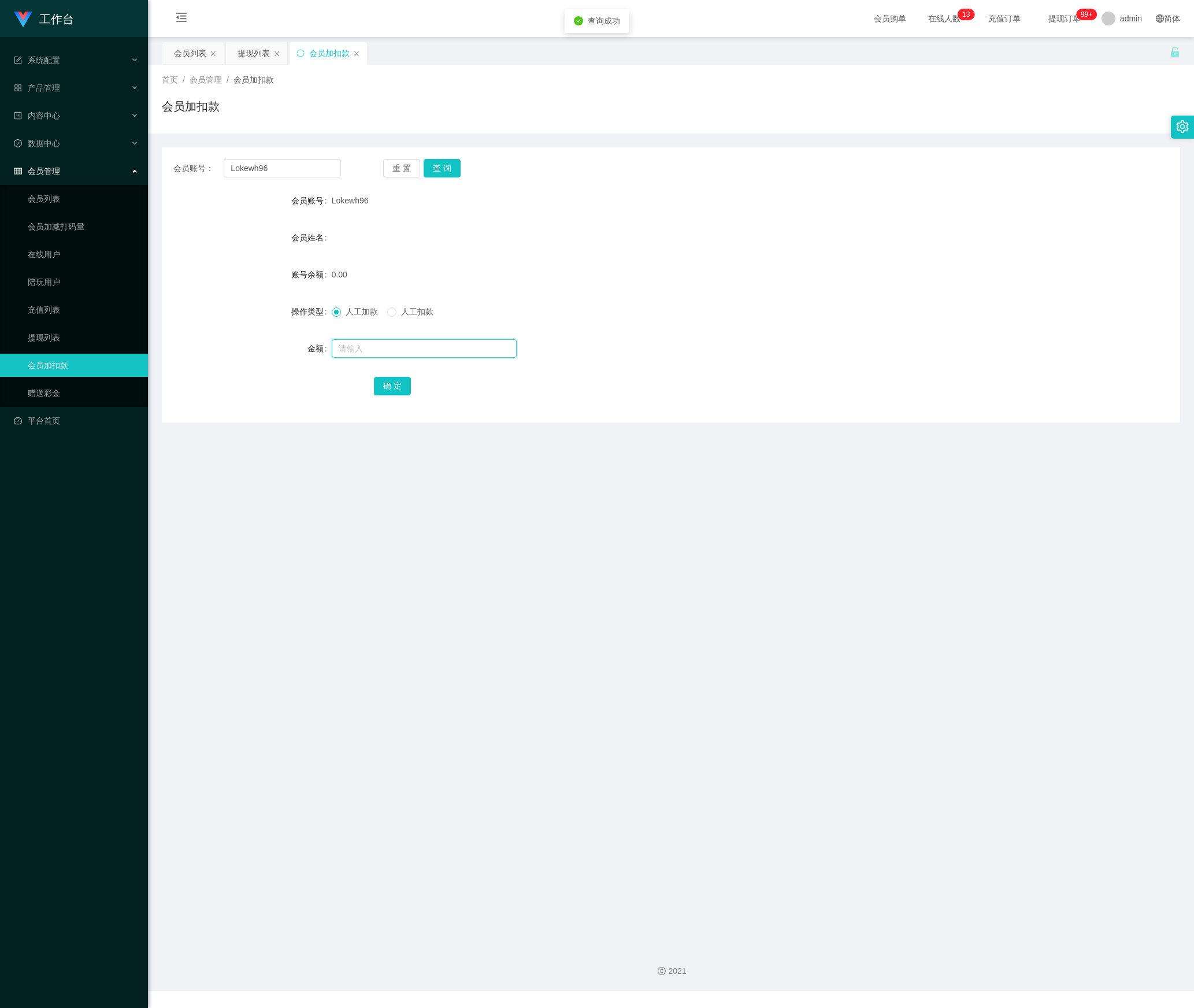
click at [373, 340] on input "text" at bounding box center [424, 348] width 185 height 19
type input "30"
click at [383, 385] on button "确 定" at bounding box center [393, 386] width 37 height 19
click at [408, 171] on button "重 置" at bounding box center [402, 168] width 37 height 19
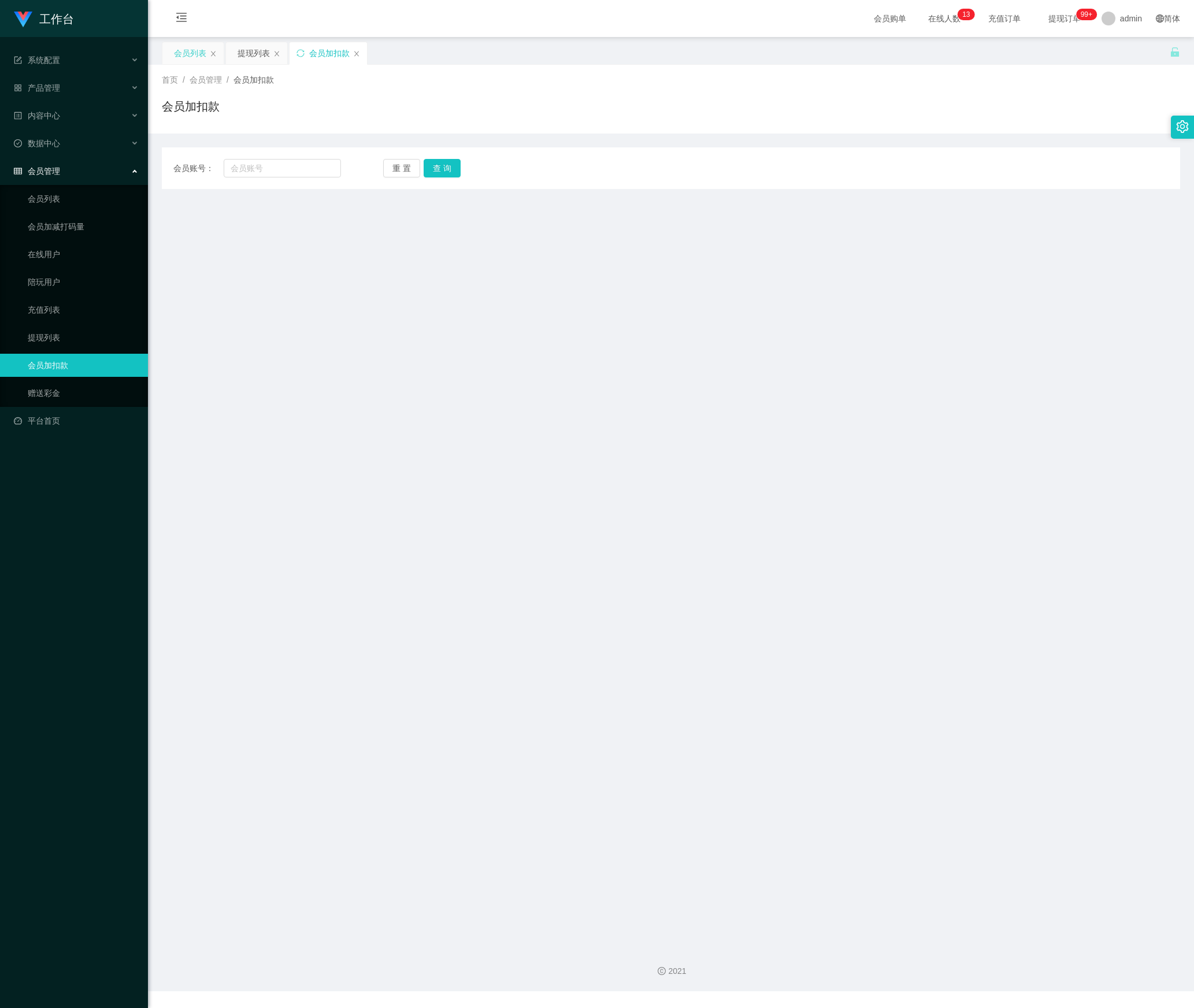
click at [192, 57] on div "会员列表" at bounding box center [190, 53] width 32 height 22
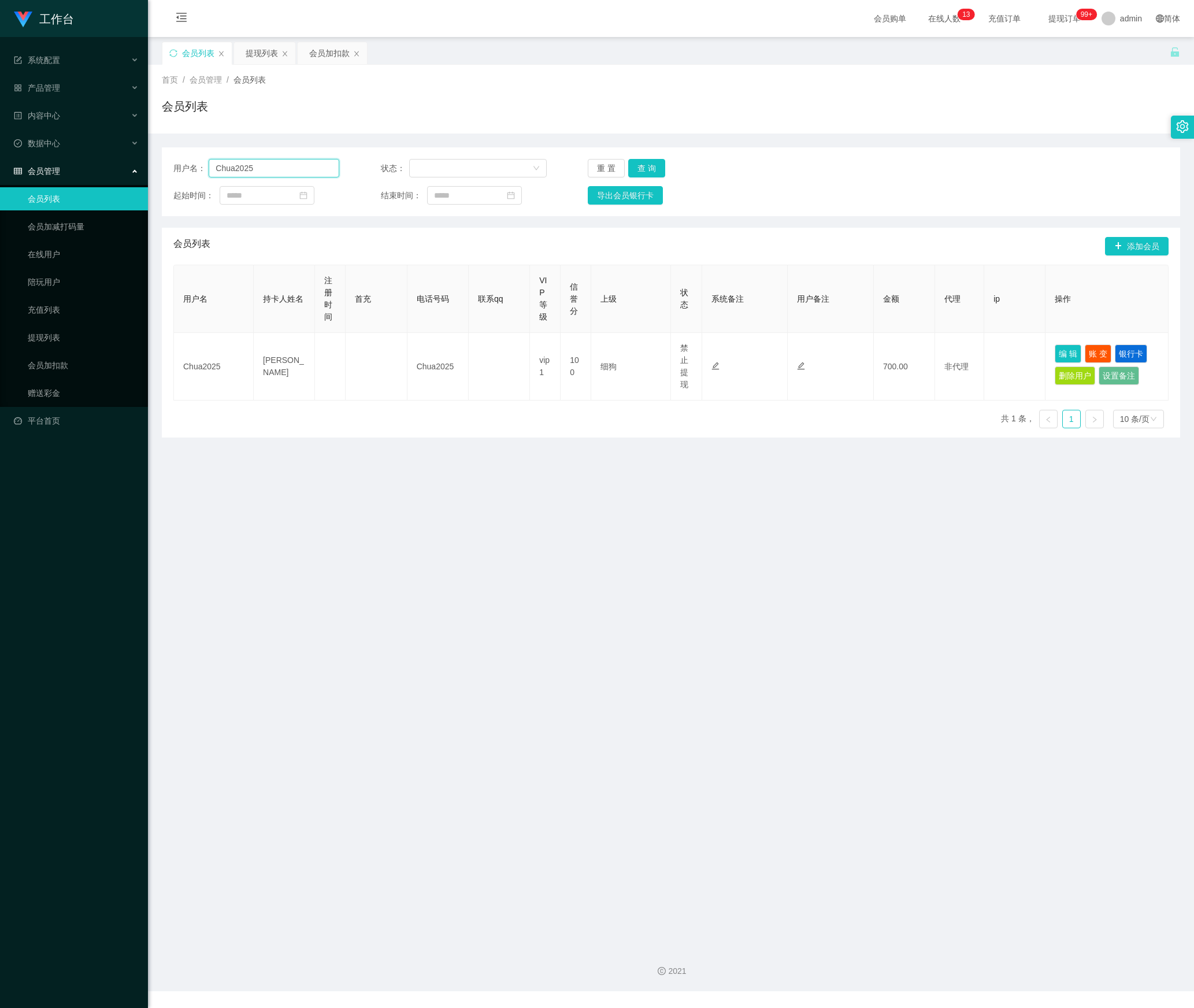
click at [154, 168] on main "关闭左侧 关闭右侧 关闭其它 刷新页面 会员列表 提现列表 会员加扣款 首页 / 会员管理 / 会员列表 / 会员列表 用户名： Chua2025 状态： 重…" at bounding box center [671, 487] width 1047 height 901
paste input "88635683"
type input "88635683"
drag, startPoint x: 639, startPoint y: 167, endPoint x: 656, endPoint y: 175, distance: 18.8
click at [639, 167] on button "查 询" at bounding box center [647, 168] width 37 height 19
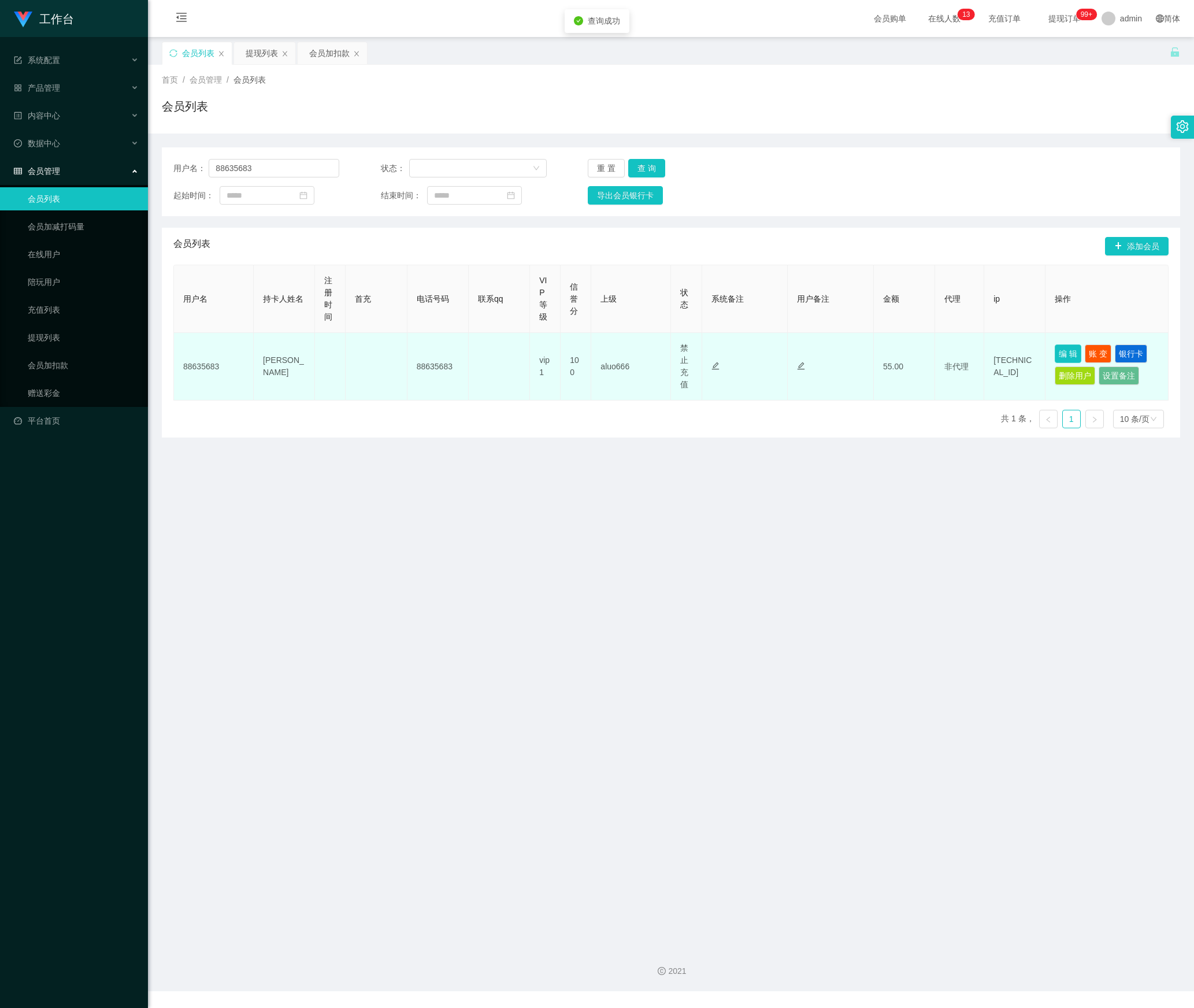
click at [1059, 349] on button "编 辑" at bounding box center [1068, 354] width 27 height 19
type input "88635683"
type input "[PERSON_NAME]"
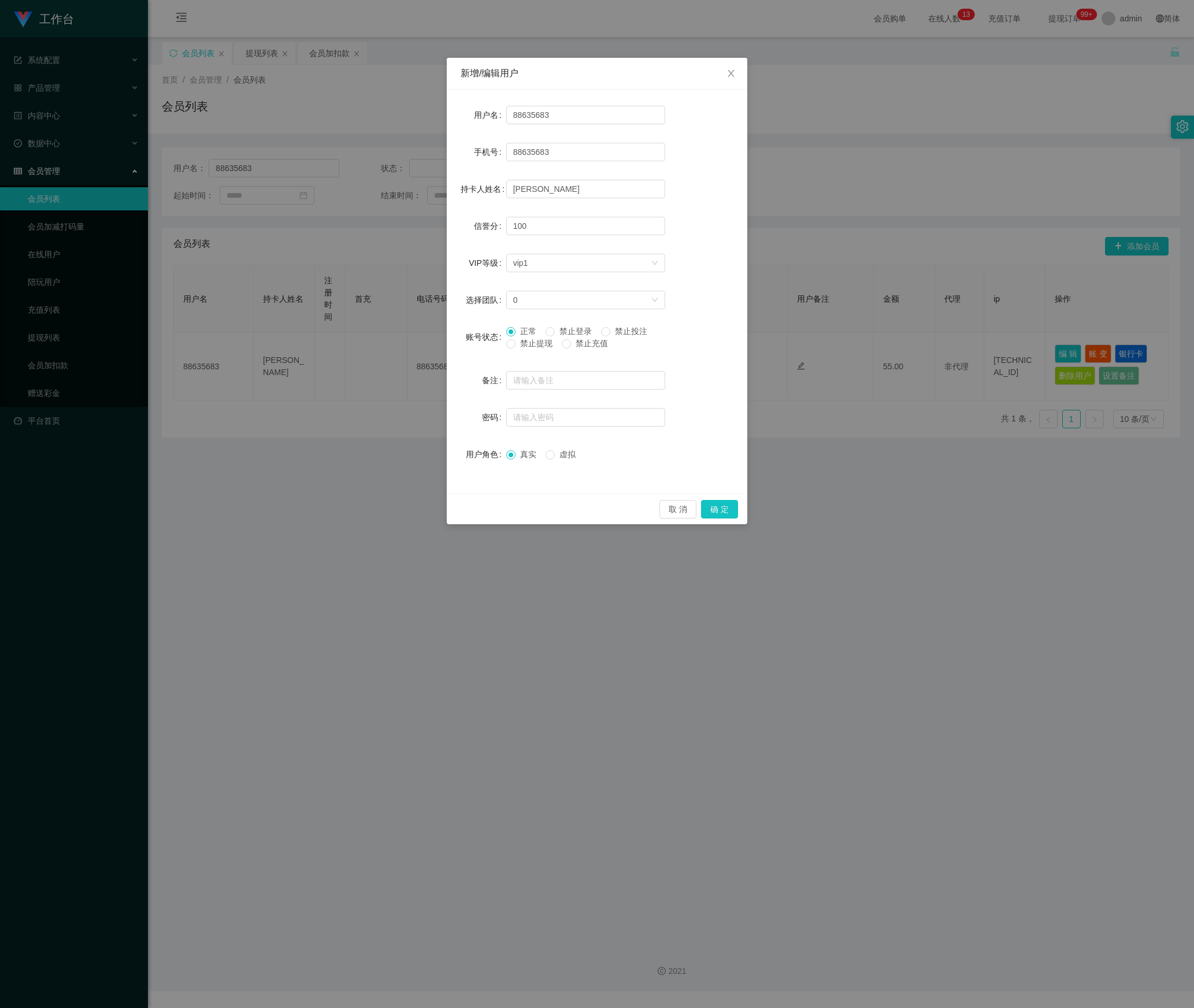
click at [539, 345] on span "禁止提现" at bounding box center [536, 342] width 41 height 9
click at [718, 505] on button "确 定" at bounding box center [720, 509] width 37 height 19
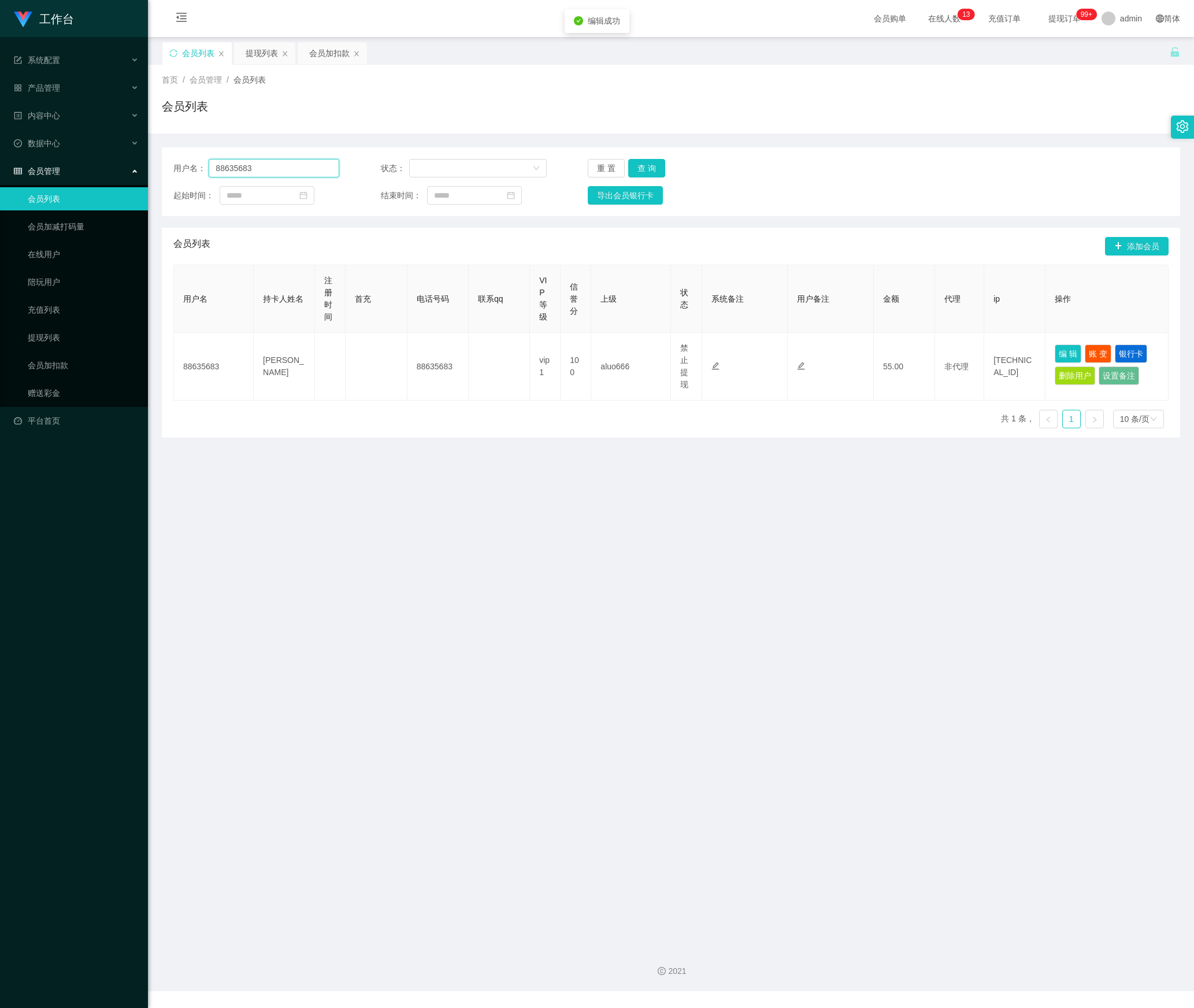
drag, startPoint x: 302, startPoint y: 175, endPoint x: 415, endPoint y: 207, distance: 117.4
click at [125, 181] on section "工作台 系统配置 产品管理 内容中心 数据中心 会员管理 会员列表 会员加减打码量 在线用户 陪玩用户 充值列表 提现列表 会员加扣款 赠送彩金 平台首页 保…" at bounding box center [597, 495] width 1194 height 992
paste input "Henn331"
type input "Henn331"
click at [638, 170] on button "查 询" at bounding box center [647, 168] width 37 height 19
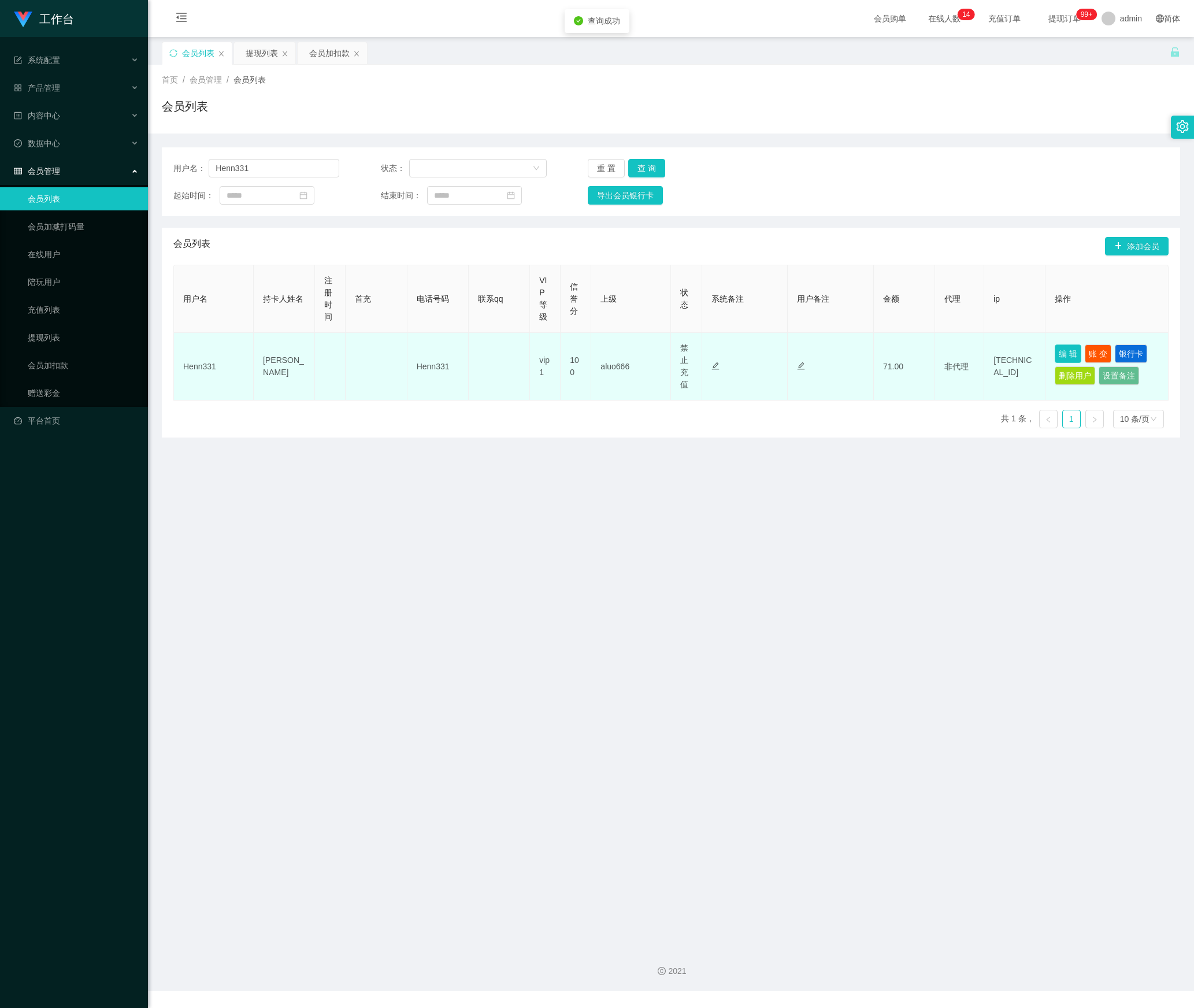
click at [1064, 355] on button "编 辑" at bounding box center [1068, 354] width 27 height 19
type input "Henn331"
type input "[PERSON_NAME]"
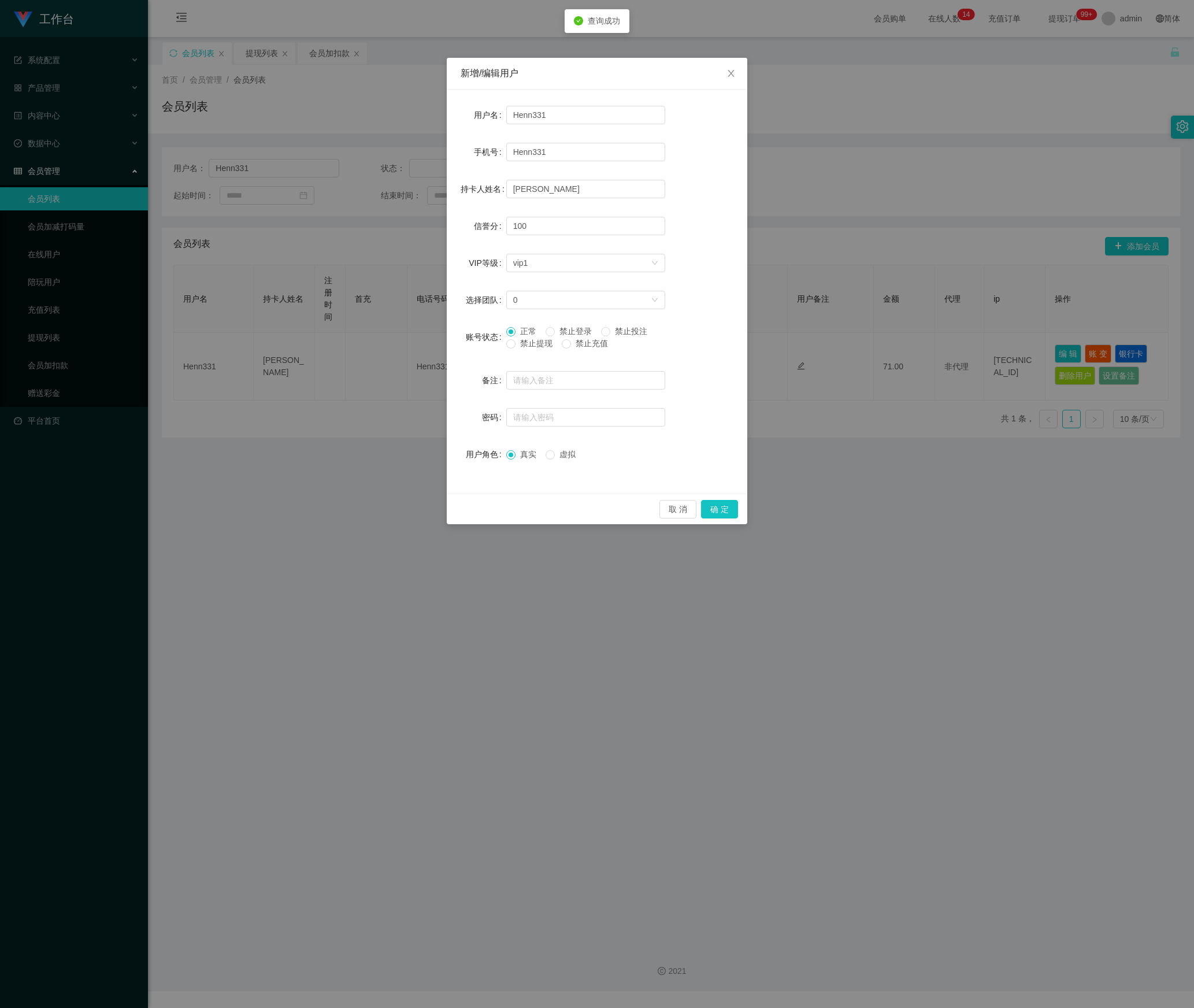
click at [525, 348] on span "禁止提现" at bounding box center [536, 342] width 41 height 9
click at [721, 505] on button "确 定" at bounding box center [720, 509] width 37 height 19
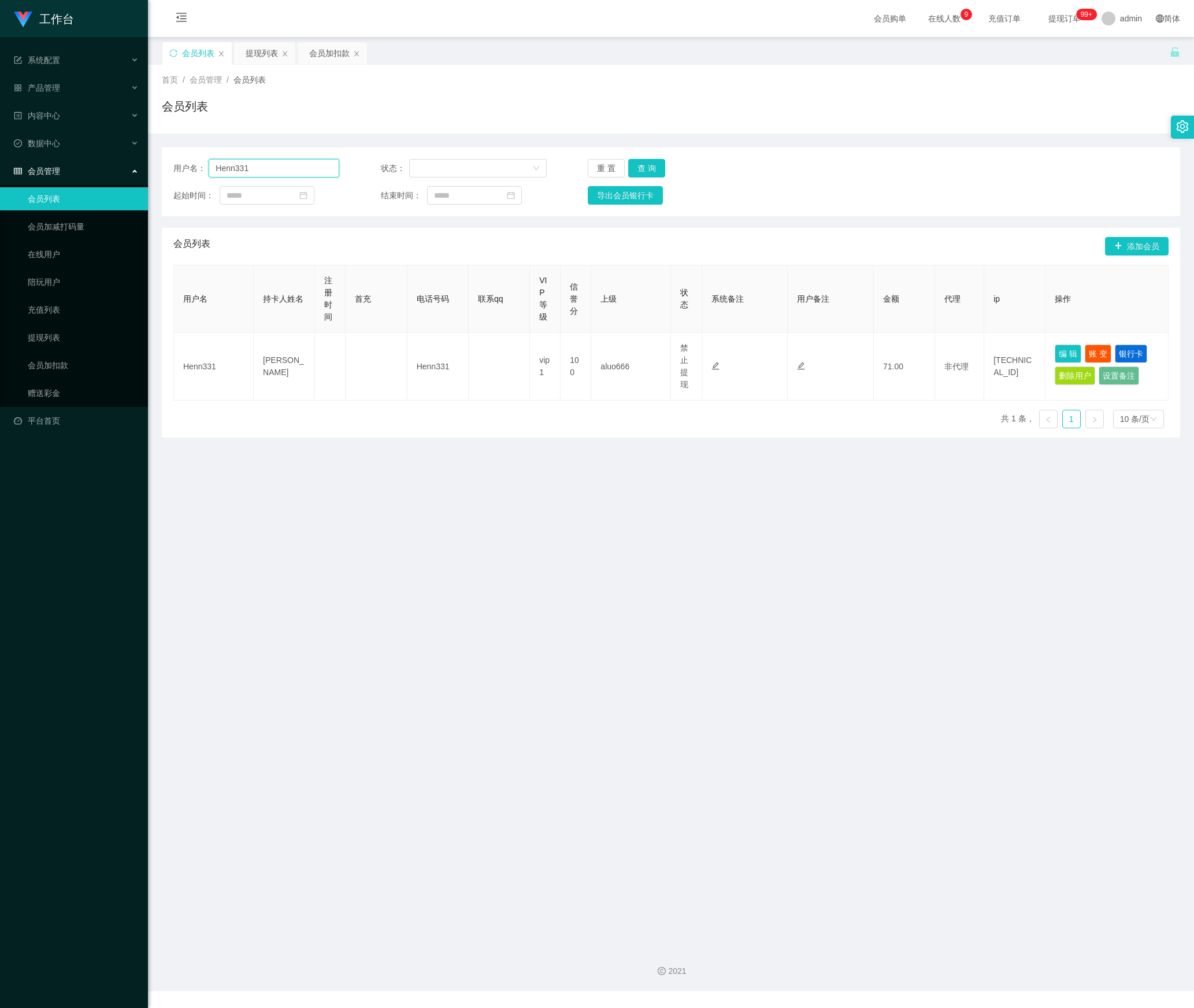
drag, startPoint x: 132, startPoint y: 171, endPoint x: 102, endPoint y: 176, distance: 30.4
click at [102, 176] on section "工作台 系统配置 产品管理 内容中心 数据中心 会员管理 会员列表 会员加减打码量 在线用户 陪玩用户 充值列表 提现列表 会员加扣款 赠送彩金 平台首页 保…" at bounding box center [597, 495] width 1194 height 992
paste input "lauyoung98"
type input "lauyoung98"
click at [648, 165] on button "查 询" at bounding box center [647, 168] width 37 height 19
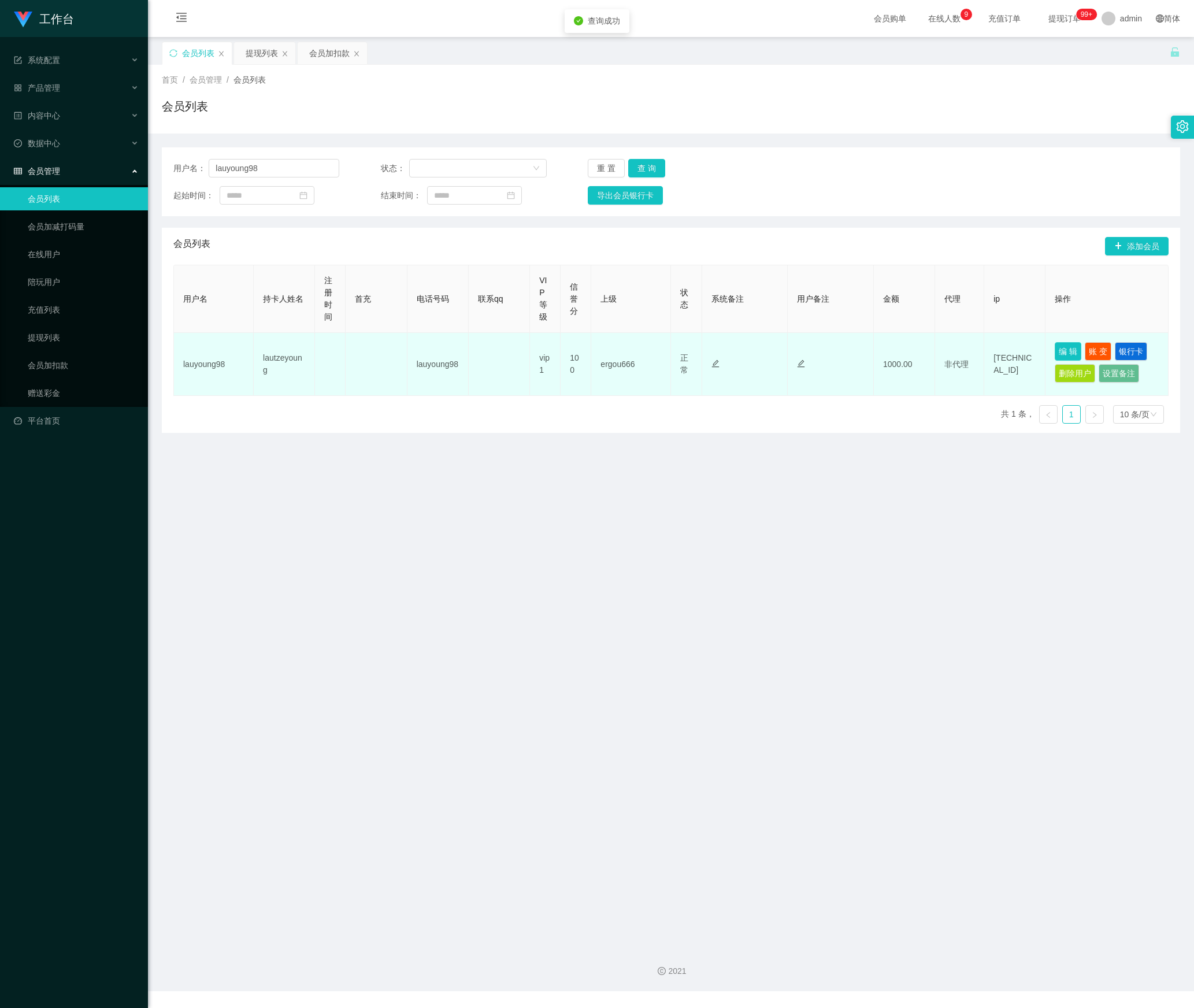
click at [1061, 353] on button "编 辑" at bounding box center [1068, 351] width 27 height 19
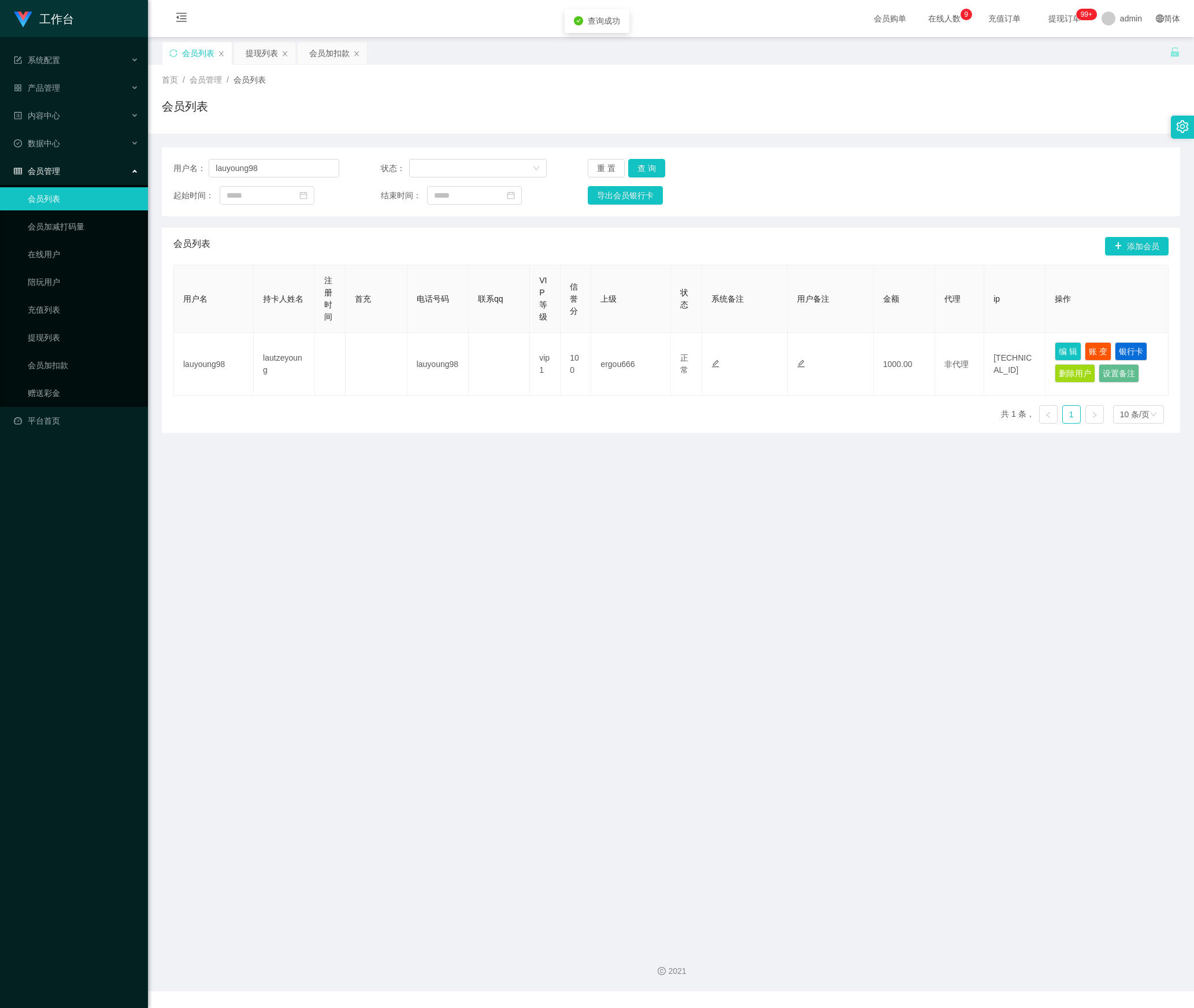
type input "lauyoung98"
type input "lautzeyoung"
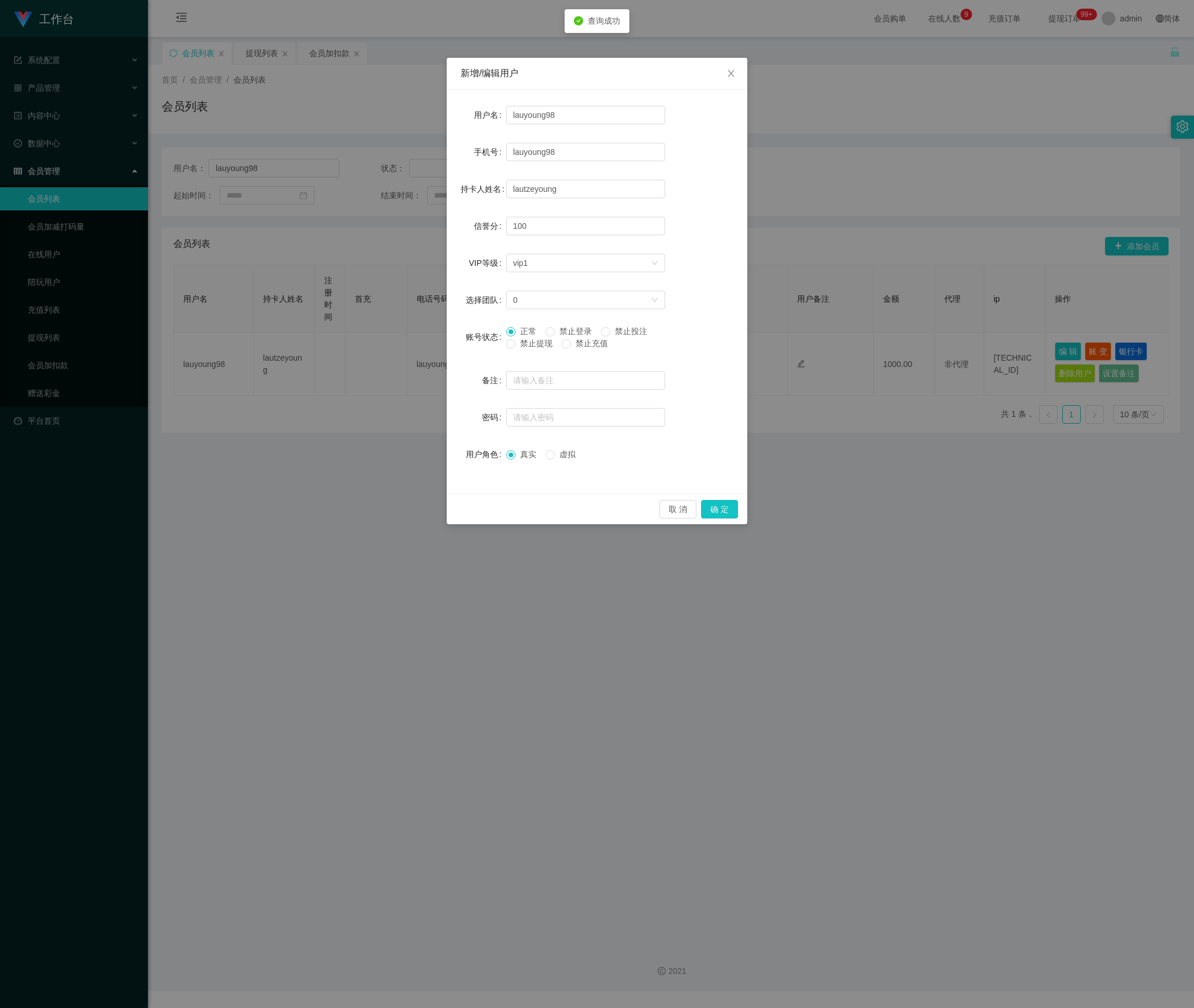
click at [519, 342] on span "禁止提现" at bounding box center [536, 342] width 41 height 9
click at [716, 513] on button "确 定" at bounding box center [720, 509] width 37 height 19
